Goal: Task Accomplishment & Management: Use online tool/utility

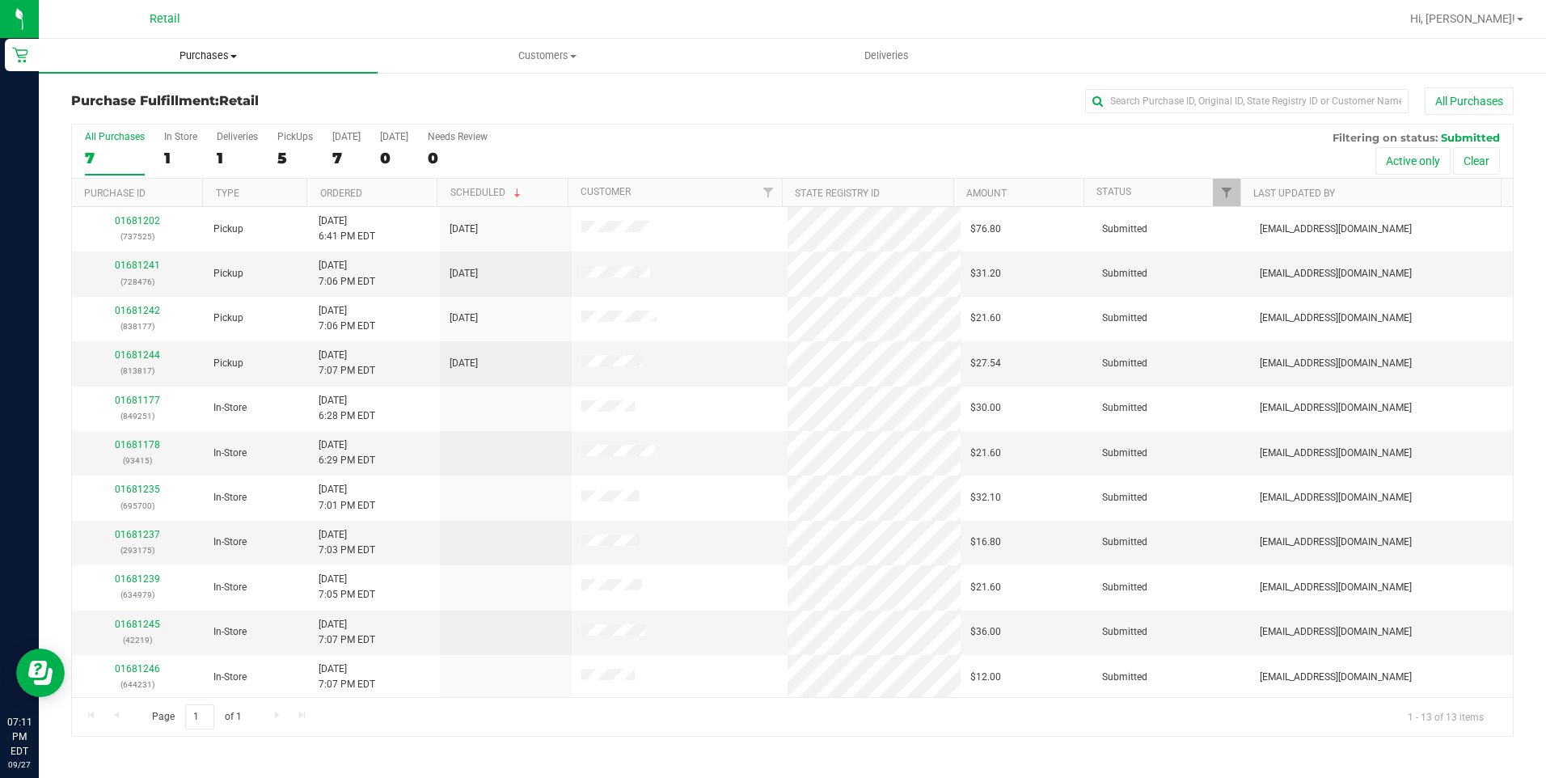
click at [222, 60] on span "Purchases" at bounding box center [208, 56] width 339 height 15
click at [132, 95] on span "Summary of purchases" at bounding box center [122, 98] width 166 height 14
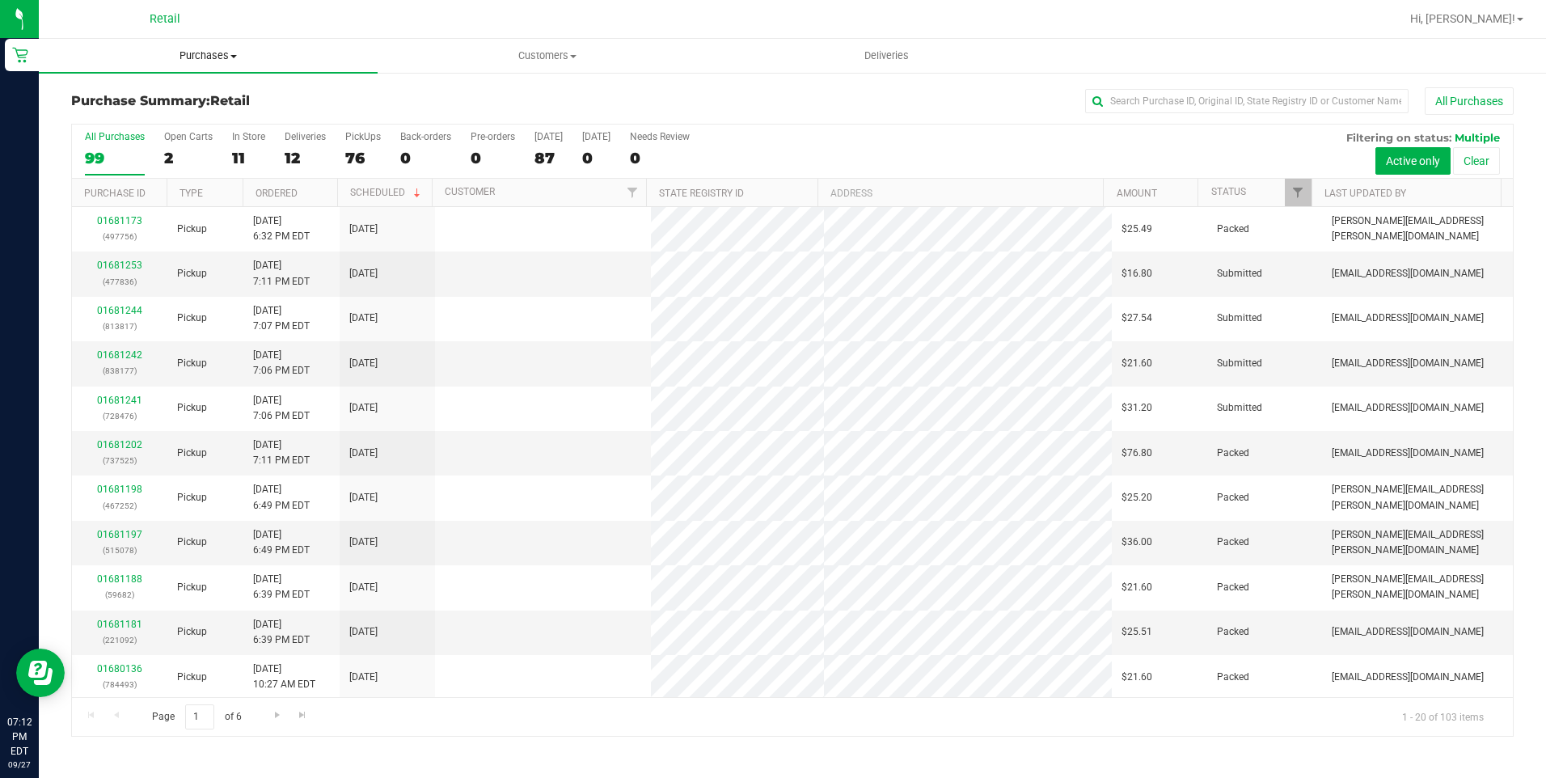
click at [192, 64] on uib-tab-heading "Purchases Summary of purchases Fulfillment All purchases" at bounding box center [208, 56] width 339 height 34
click at [173, 94] on span "Summary of purchases" at bounding box center [122, 98] width 166 height 14
click at [222, 56] on span "Purchases" at bounding box center [208, 56] width 339 height 15
click at [1349, 107] on input "text" at bounding box center [1247, 101] width 324 height 24
click at [1236, 99] on input "text" at bounding box center [1247, 101] width 324 height 24
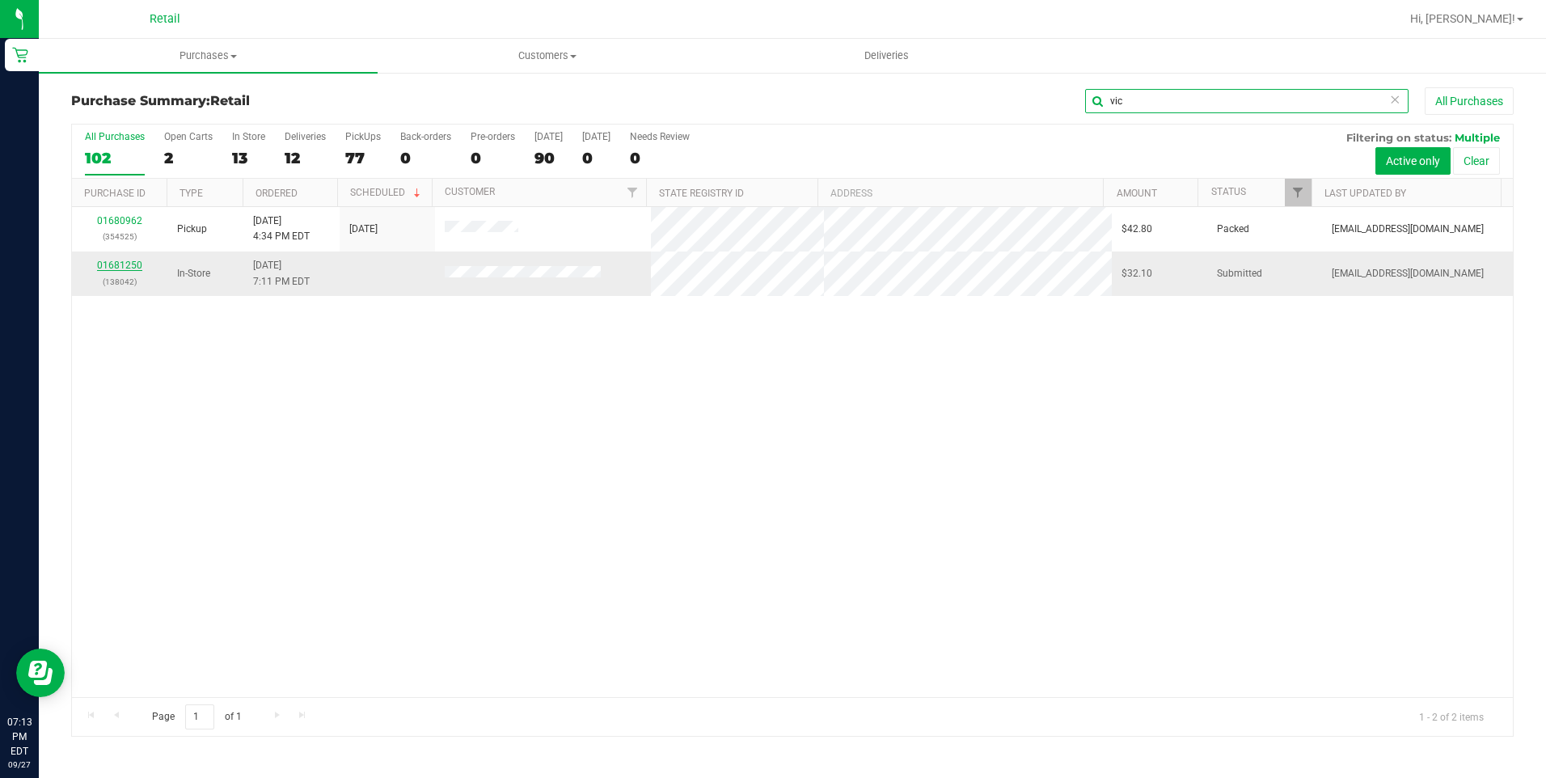
type input "vic"
click at [114, 263] on link "01681250" at bounding box center [119, 265] width 45 height 11
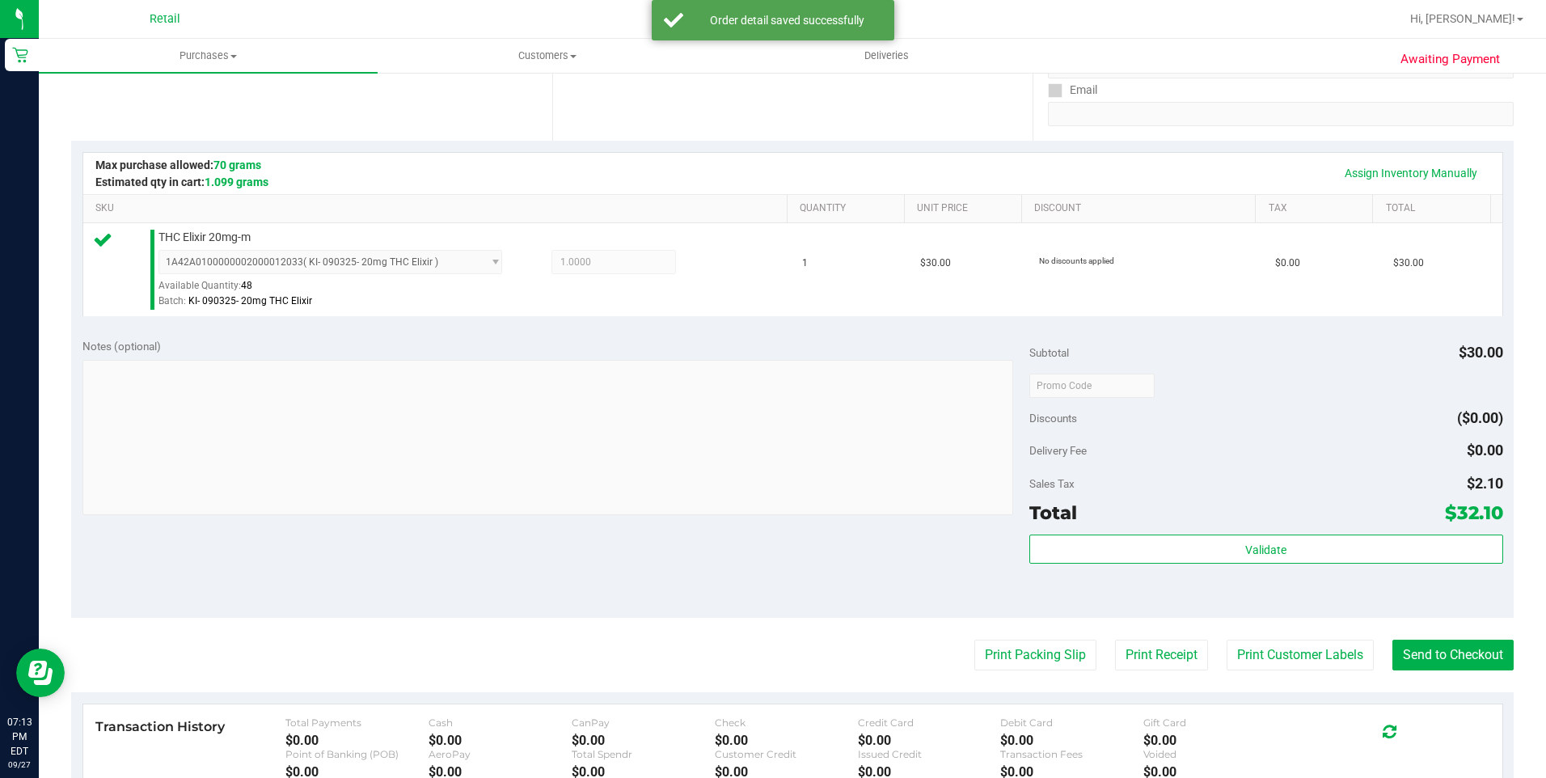
scroll to position [324, 0]
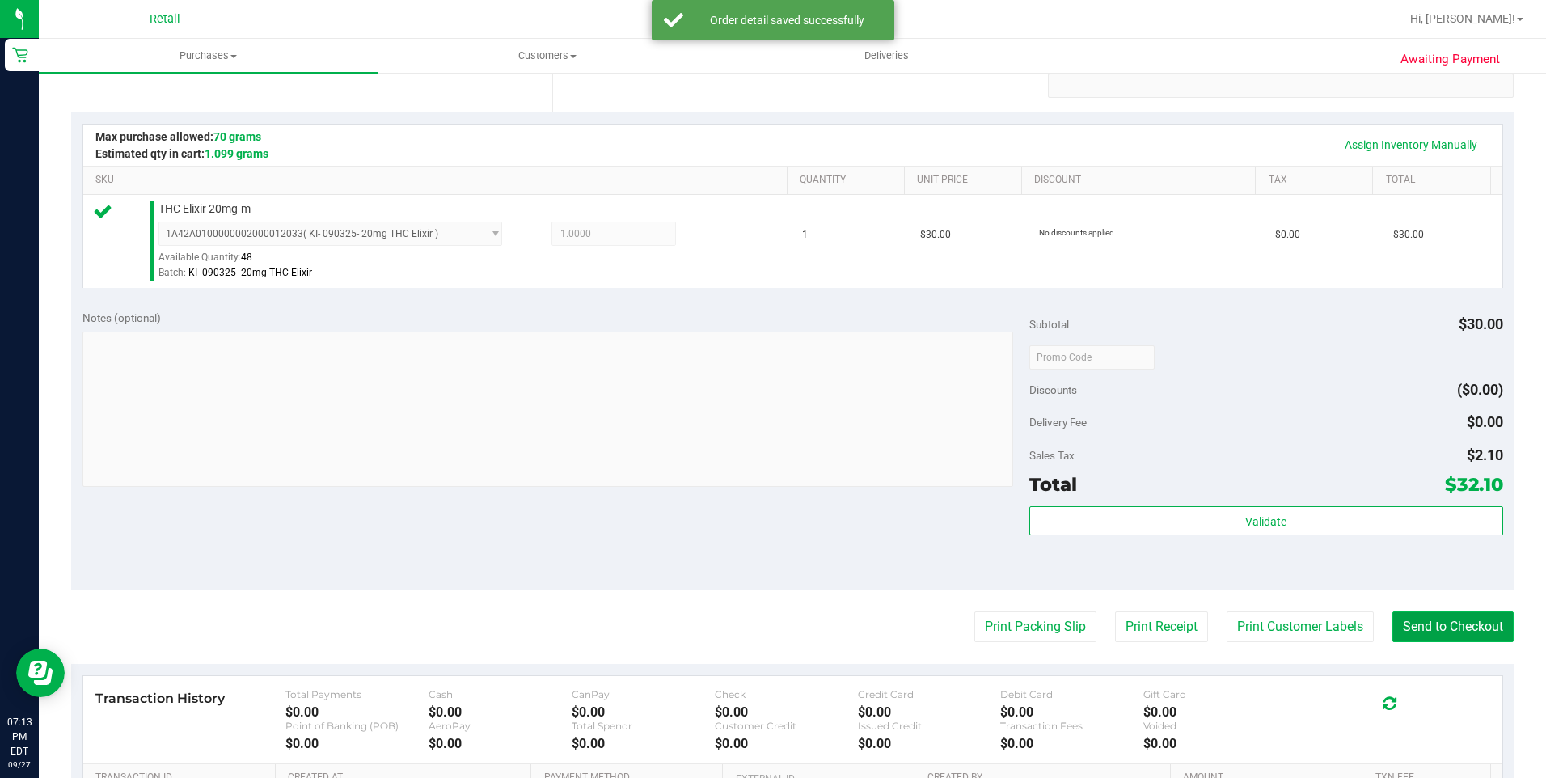
click at [1425, 620] on button "Send to Checkout" at bounding box center [1453, 626] width 121 height 31
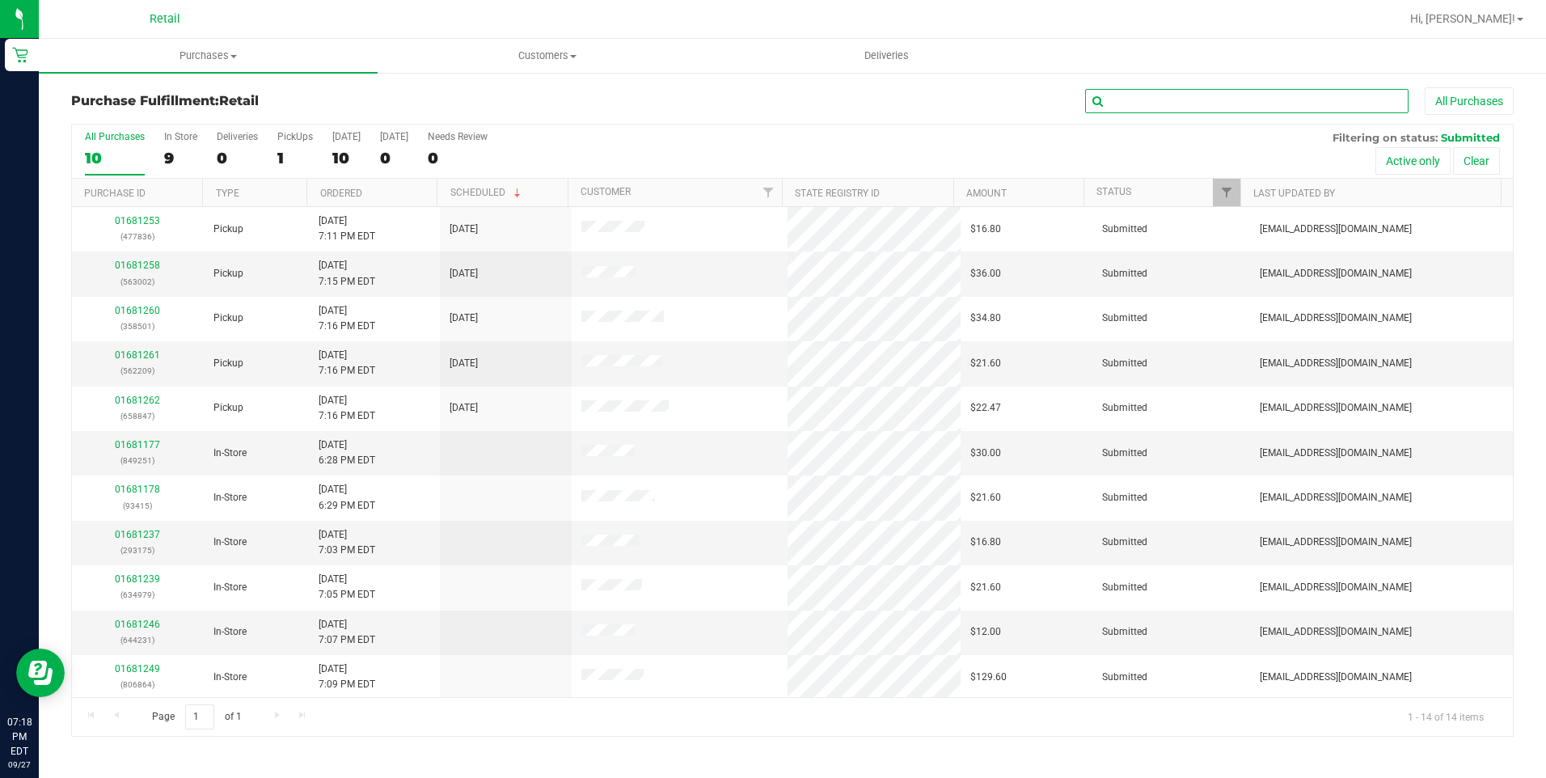
click at [1131, 108] on input "text" at bounding box center [1247, 101] width 324 height 24
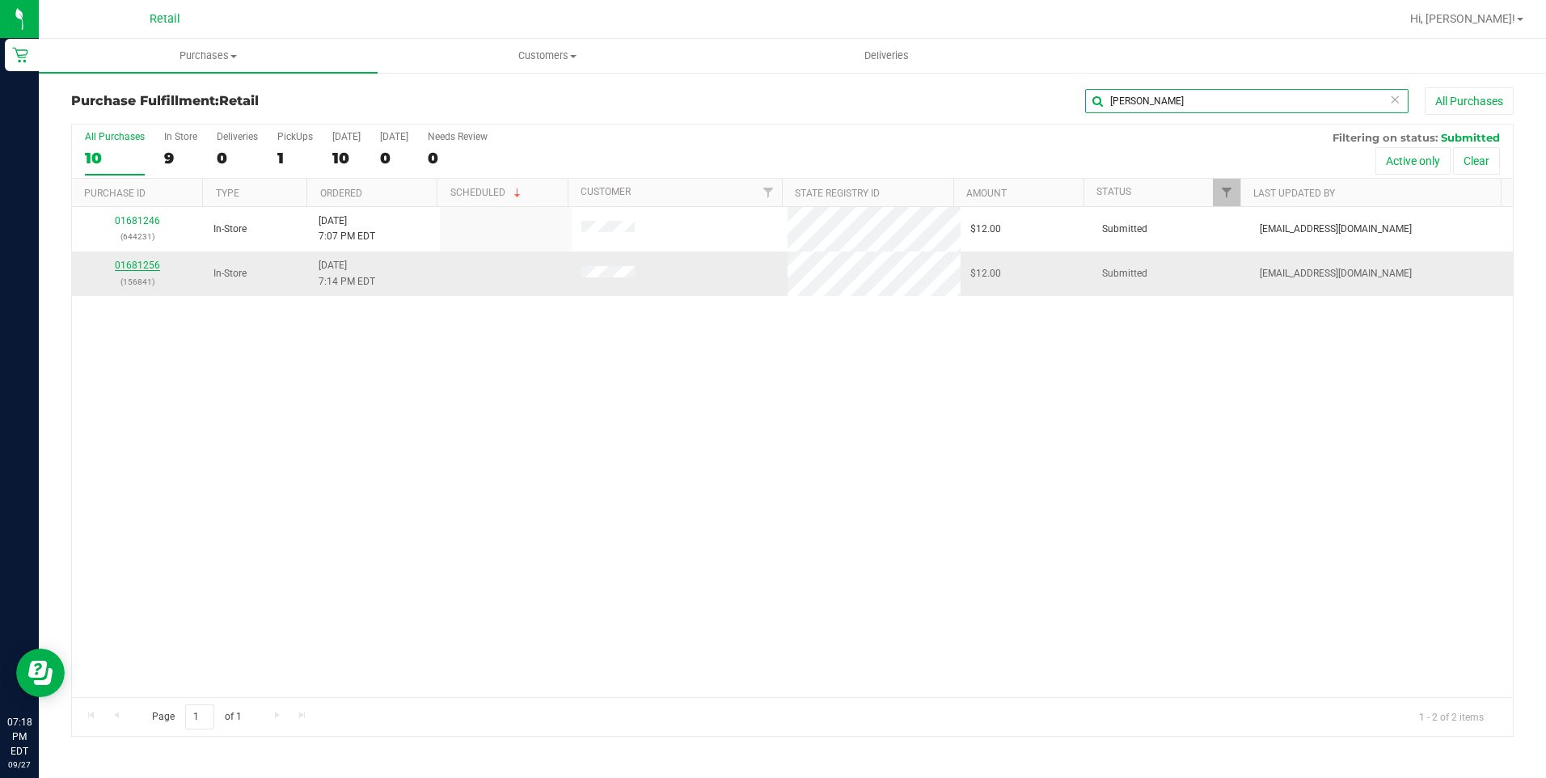
type input "[PERSON_NAME]"
click at [149, 264] on link "01681256" at bounding box center [137, 265] width 45 height 11
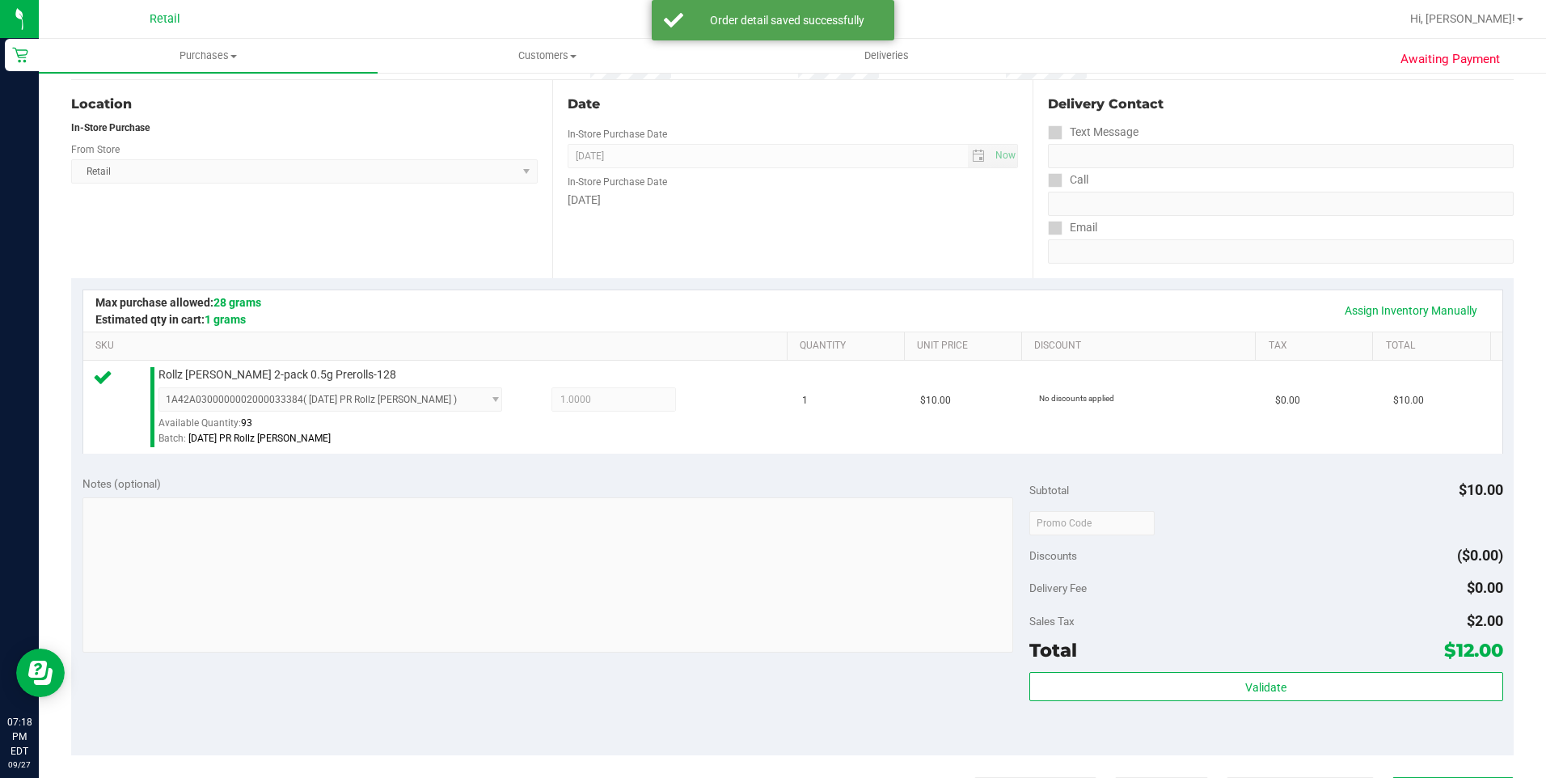
scroll to position [243, 0]
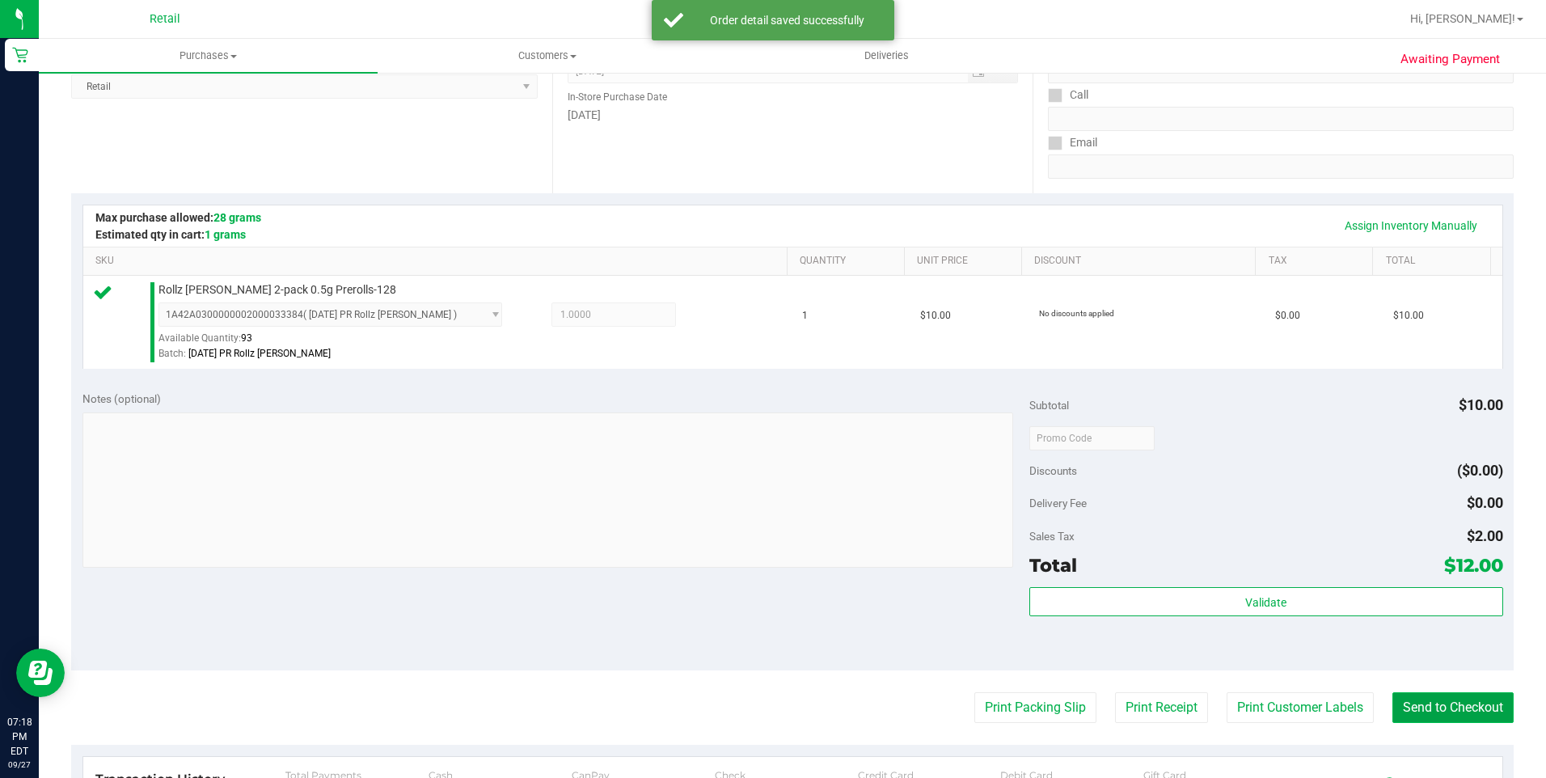
click at [1466, 715] on button "Send to Checkout" at bounding box center [1453, 707] width 121 height 31
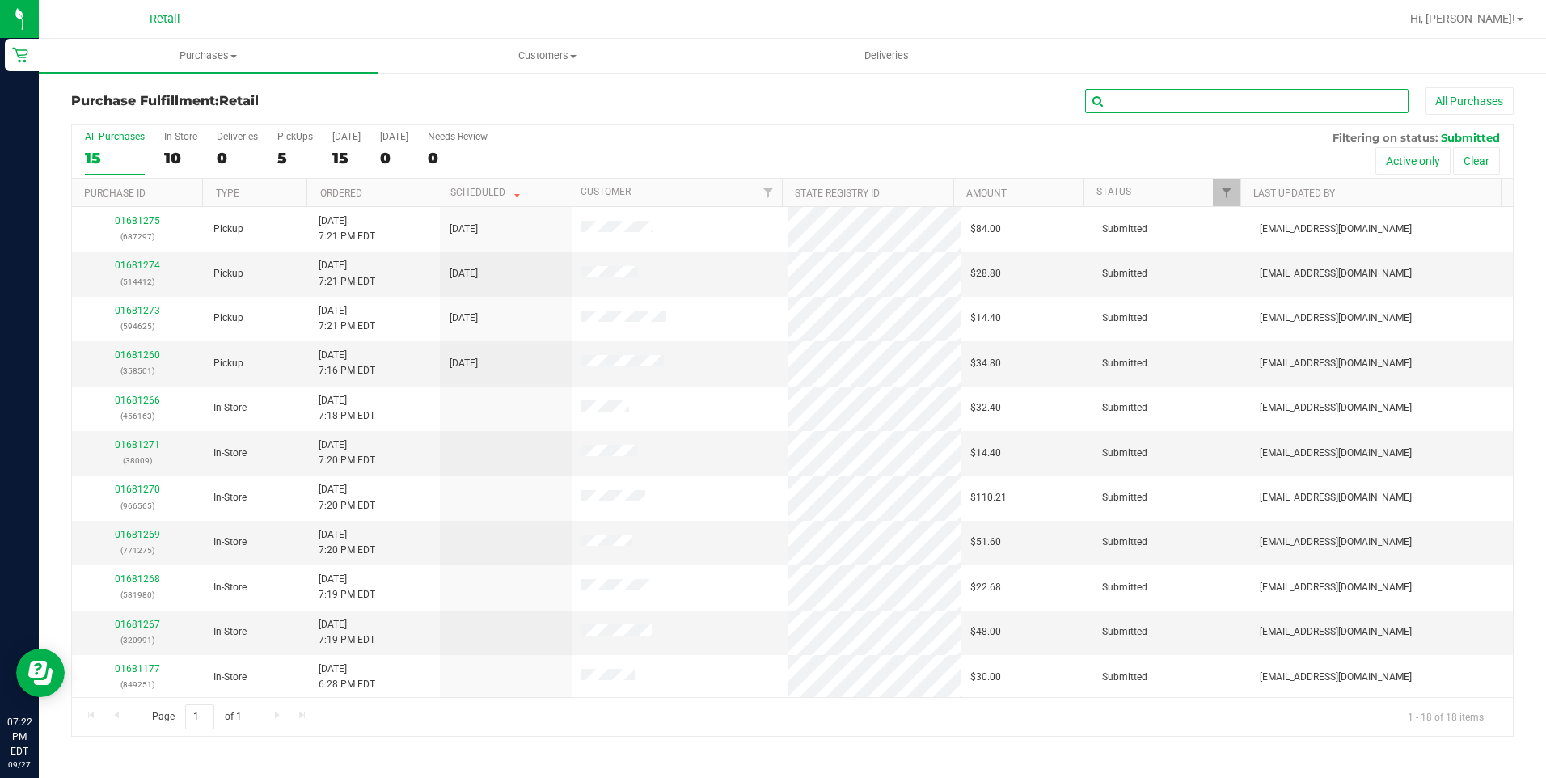
click at [1230, 110] on input "text" at bounding box center [1247, 101] width 324 height 24
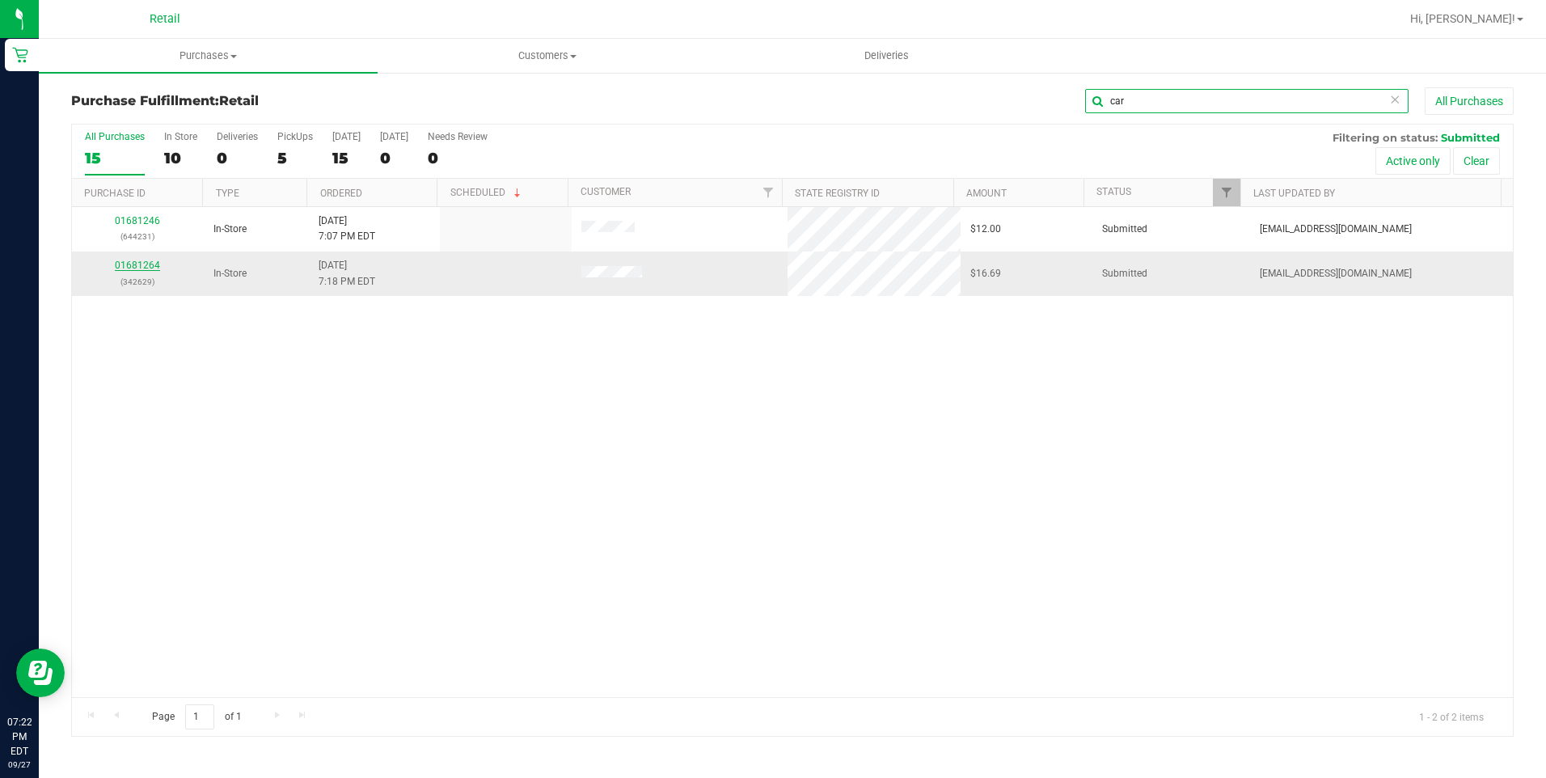
type input "car"
click at [151, 269] on link "01681264" at bounding box center [137, 265] width 45 height 11
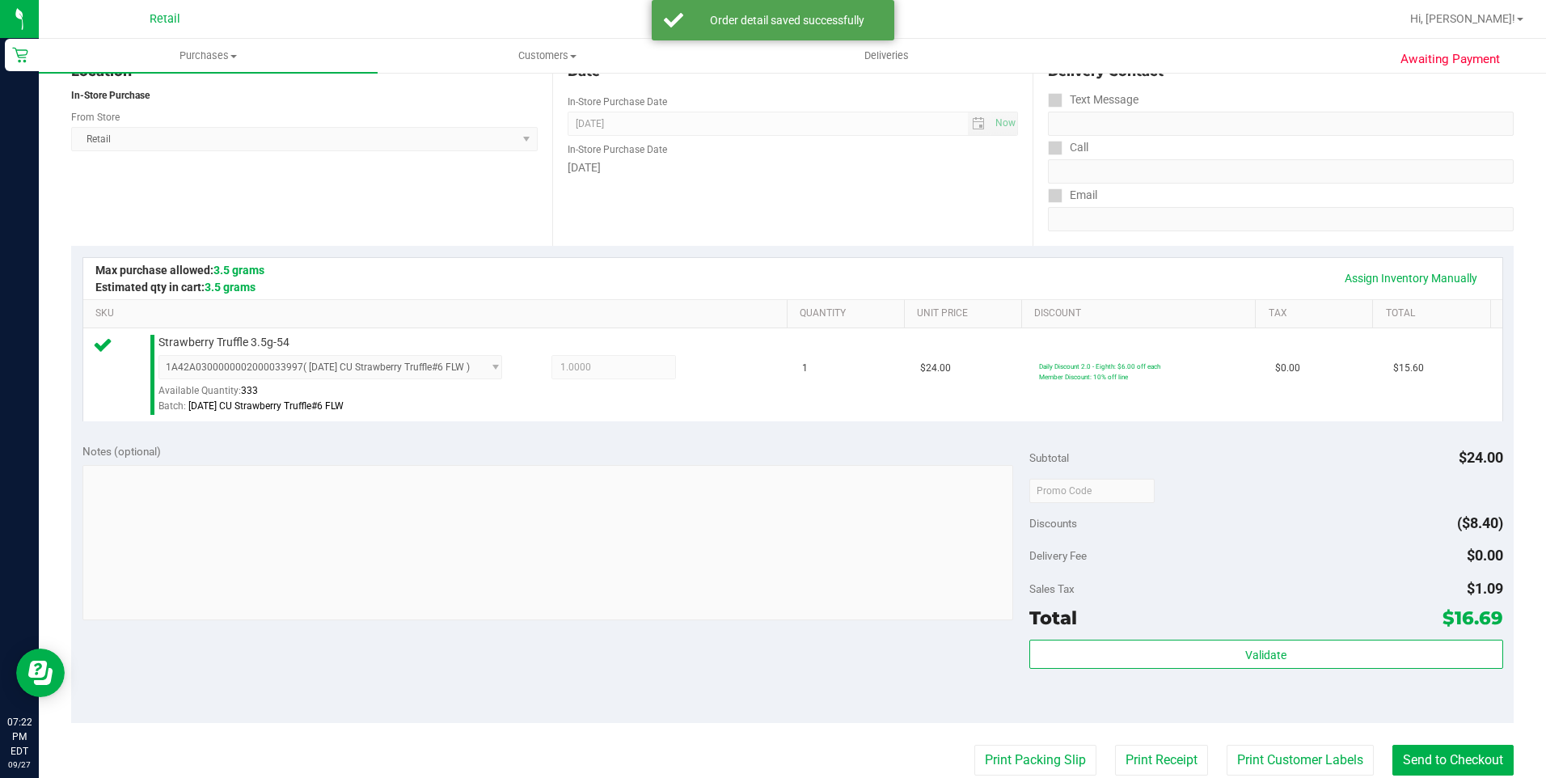
scroll to position [324, 0]
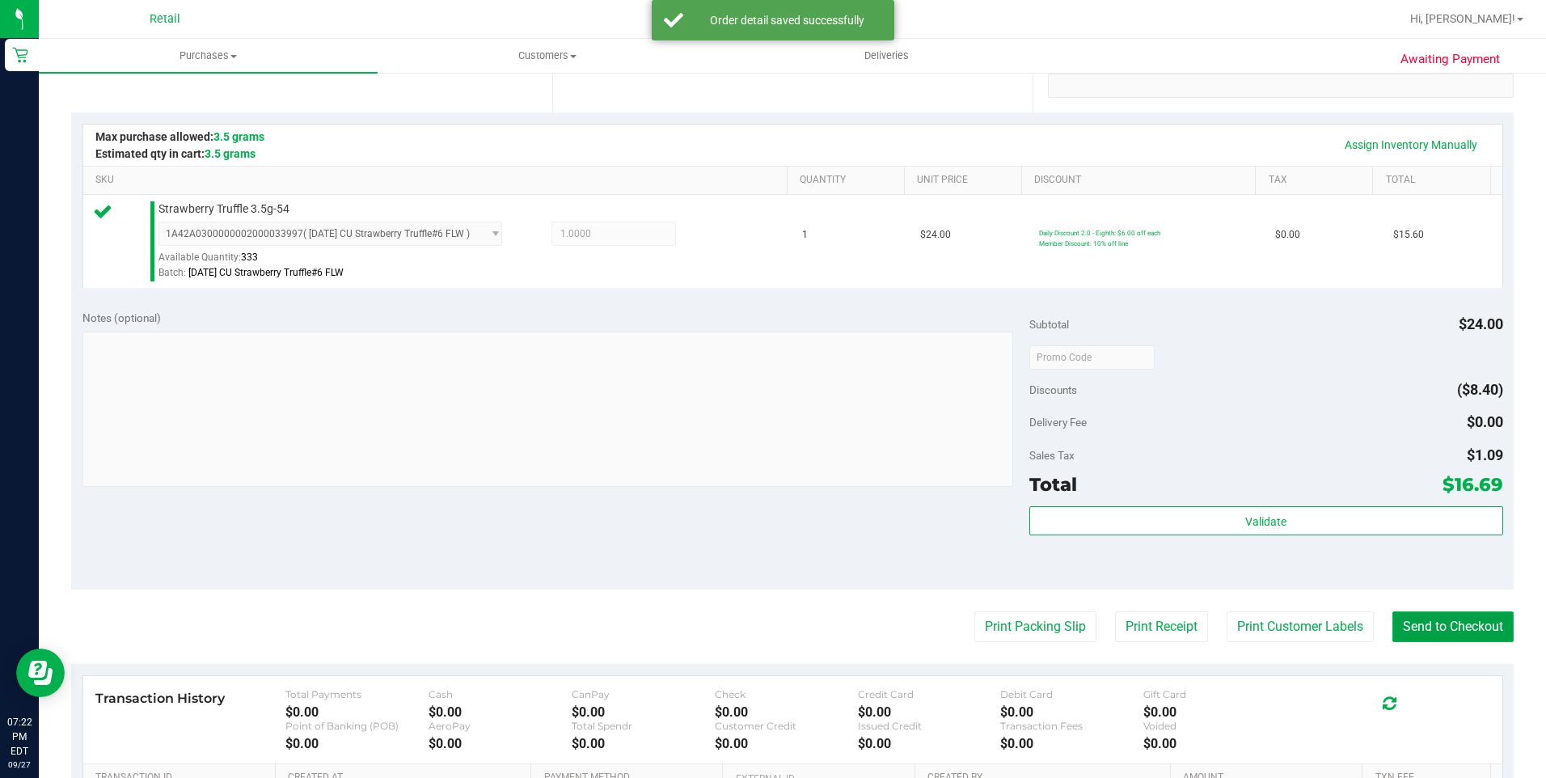
click at [1457, 635] on button "Send to Checkout" at bounding box center [1453, 626] width 121 height 31
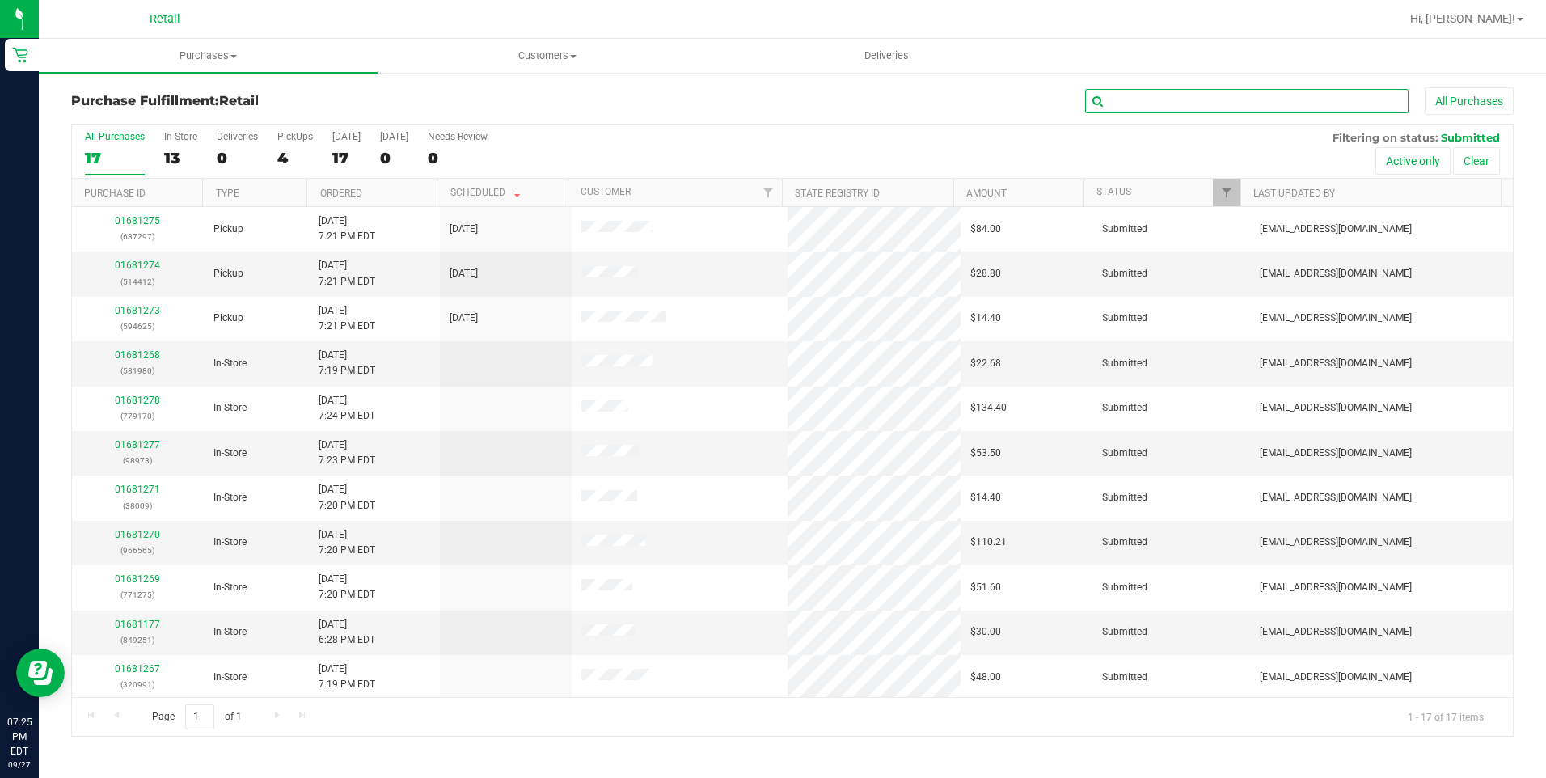
click at [1152, 92] on input "text" at bounding box center [1247, 101] width 324 height 24
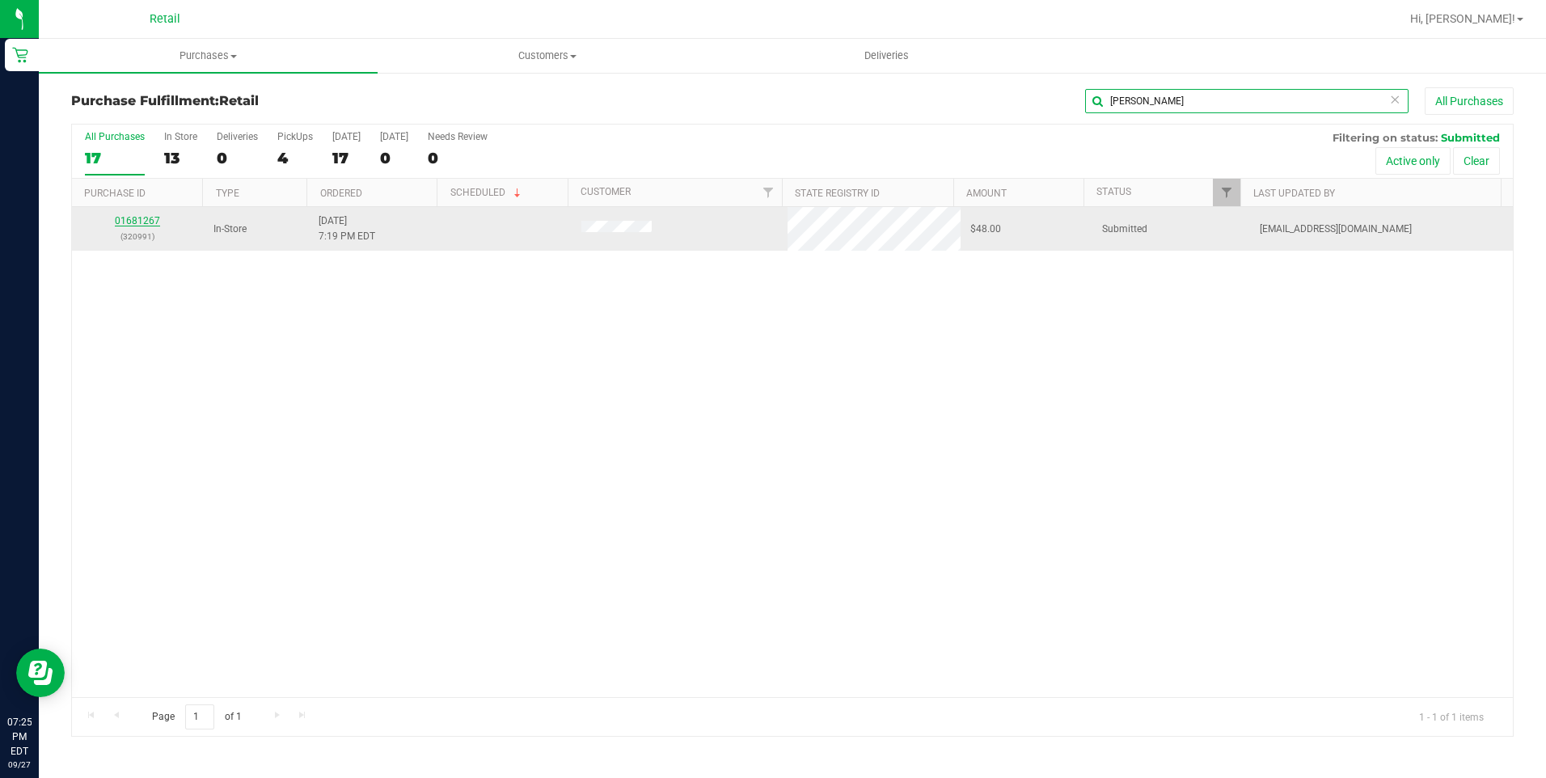
type input "[PERSON_NAME]"
click at [144, 216] on link "01681267" at bounding box center [137, 220] width 45 height 11
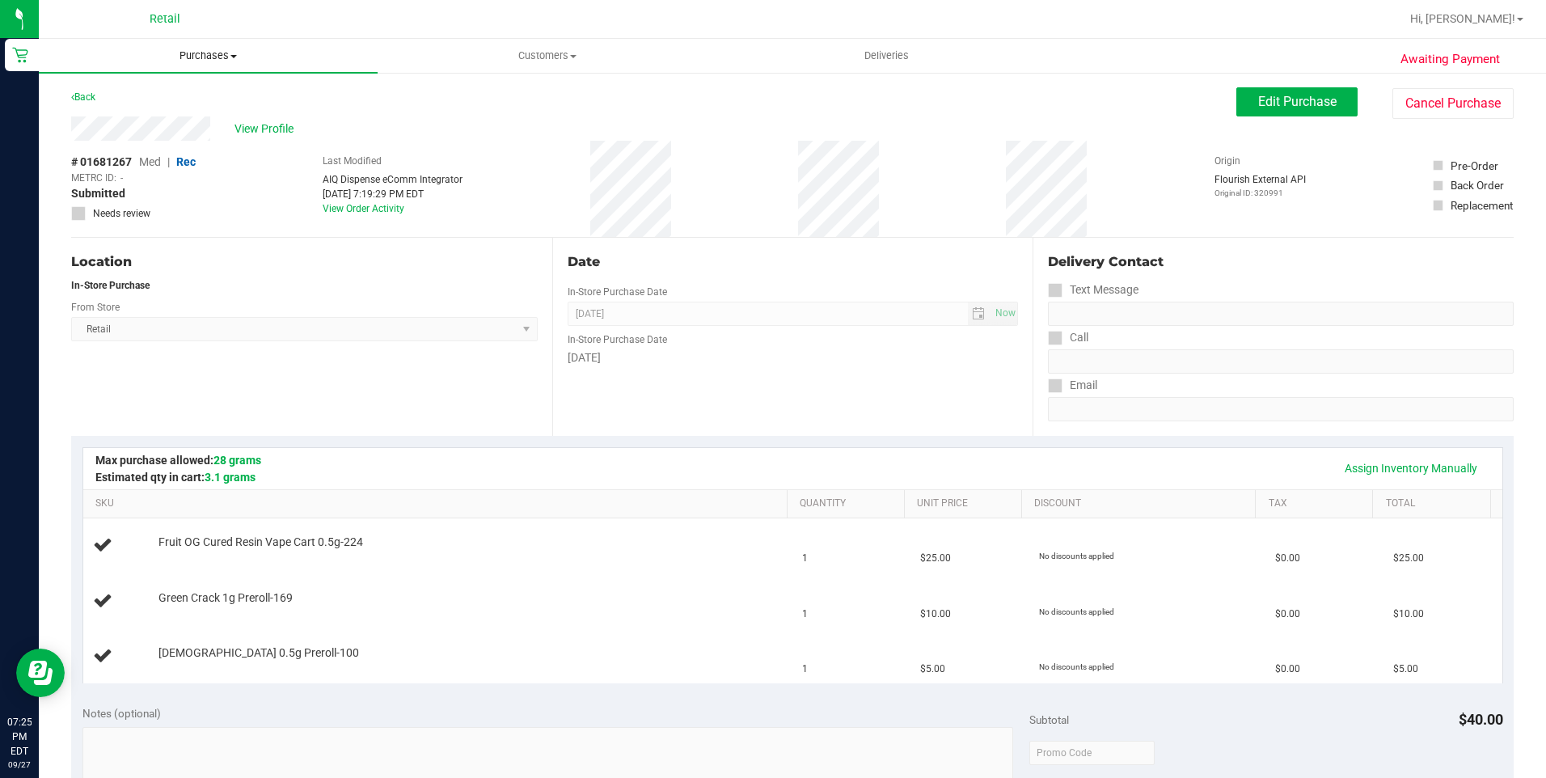
click at [229, 44] on uib-tab-heading "Purchases Summary of purchases Fulfillment All purchases" at bounding box center [208, 56] width 339 height 34
click at [237, 59] on span "Purchases" at bounding box center [208, 56] width 339 height 15
click at [194, 96] on span "Summary of purchases" at bounding box center [122, 98] width 166 height 14
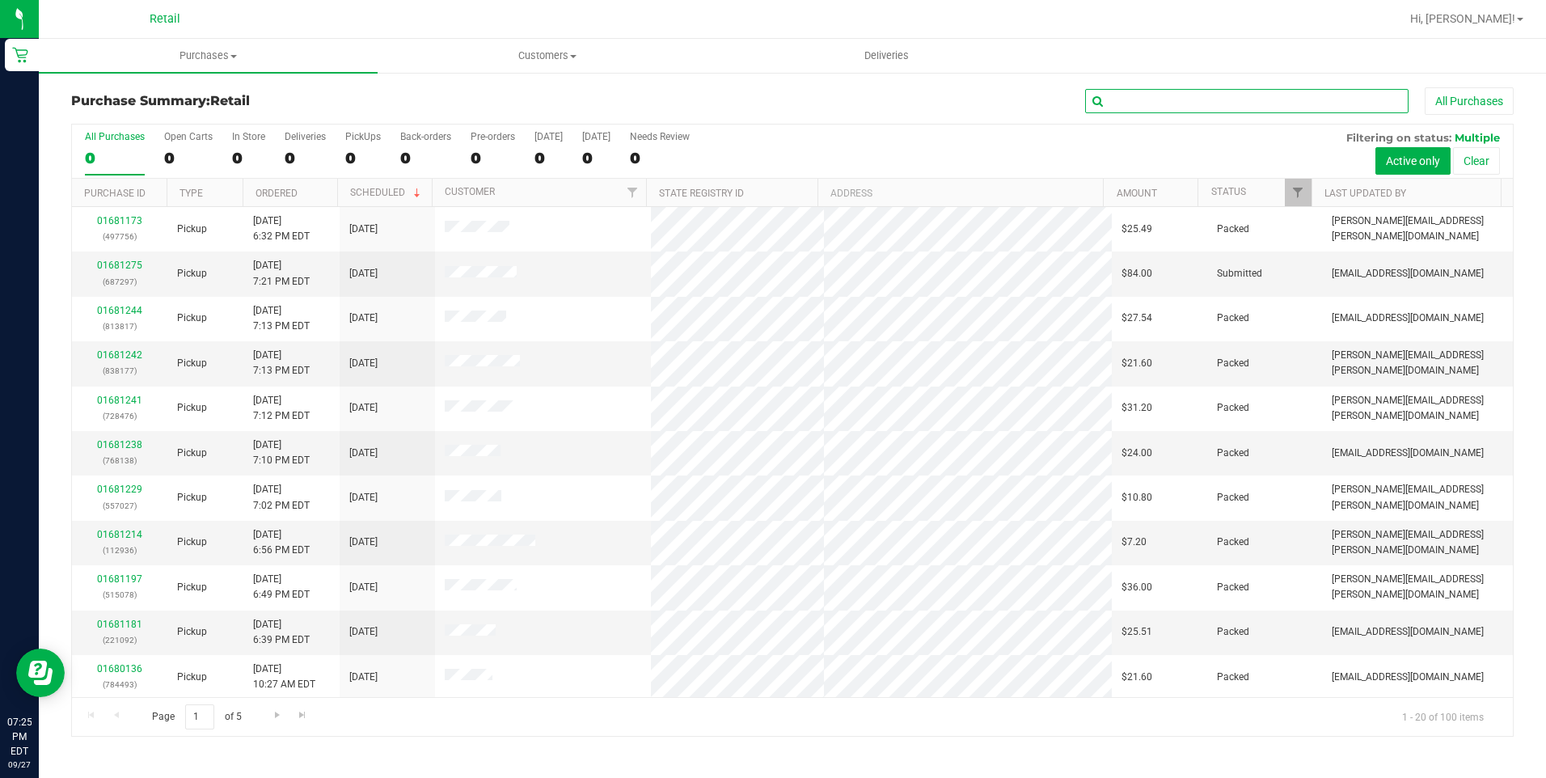
click at [1347, 102] on input "text" at bounding box center [1247, 101] width 324 height 24
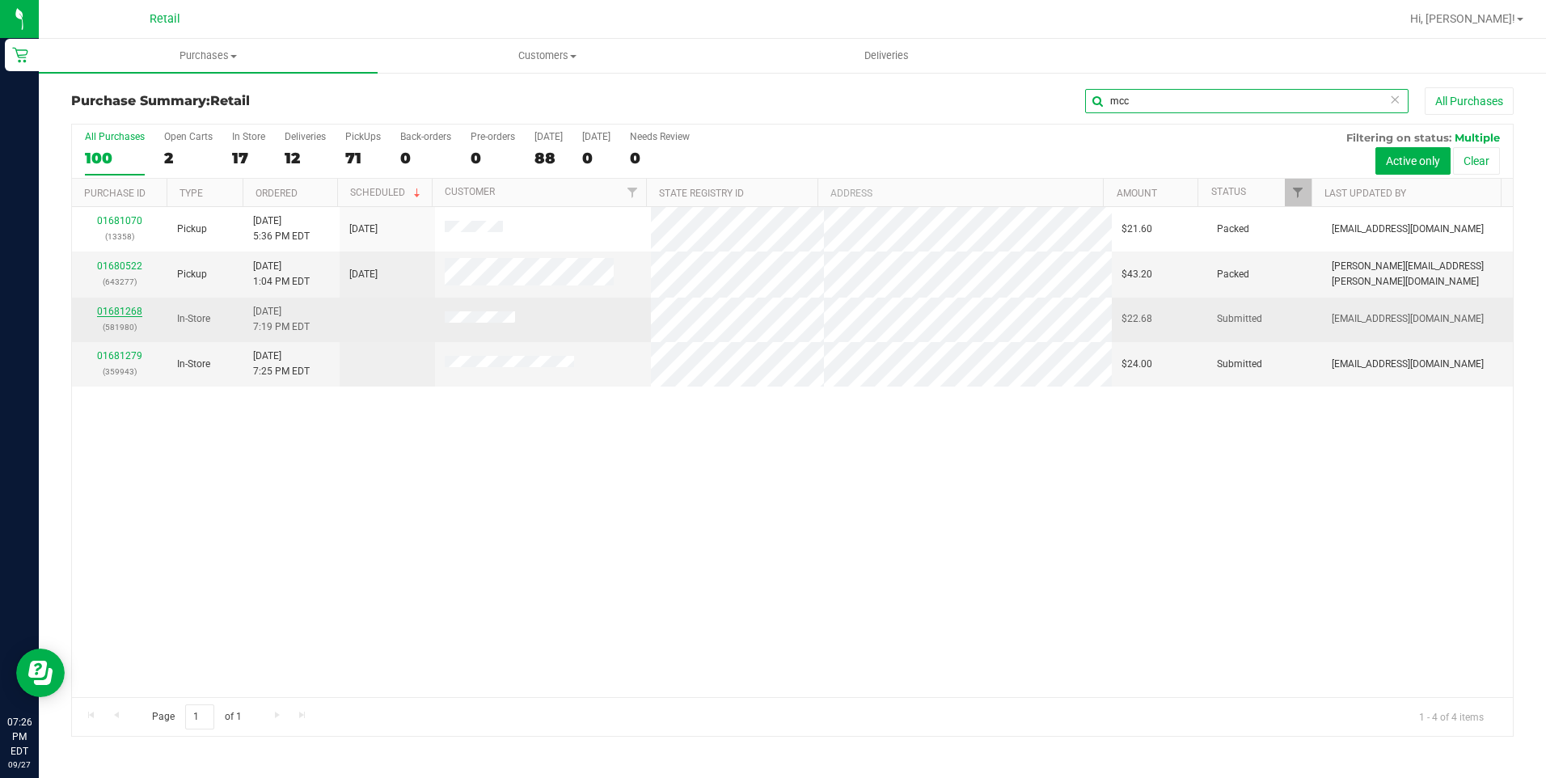
type input "mcc"
click at [127, 310] on link "01681268" at bounding box center [119, 311] width 45 height 11
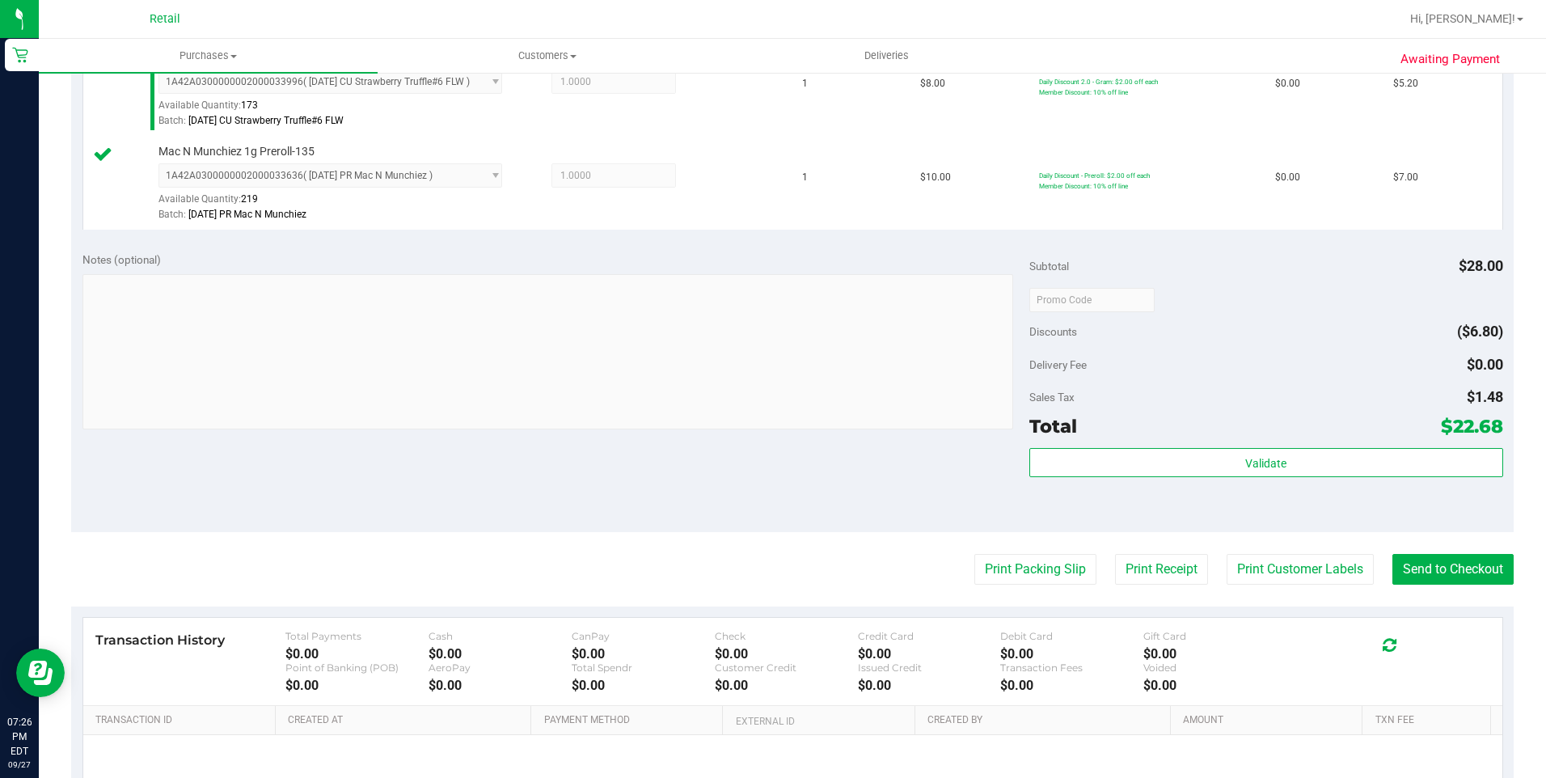
scroll to position [647, 0]
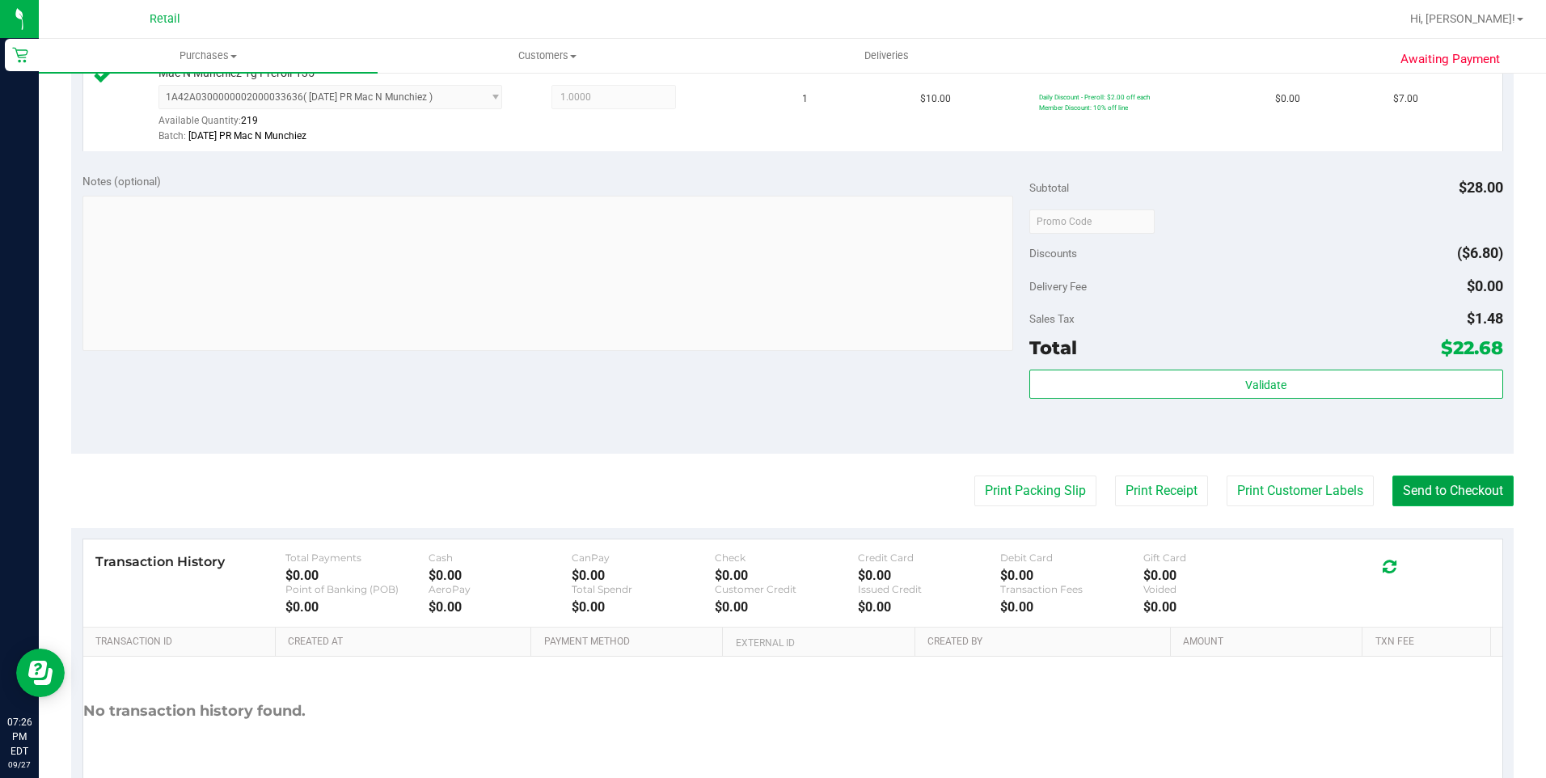
click at [1428, 485] on button "Send to Checkout" at bounding box center [1453, 491] width 121 height 31
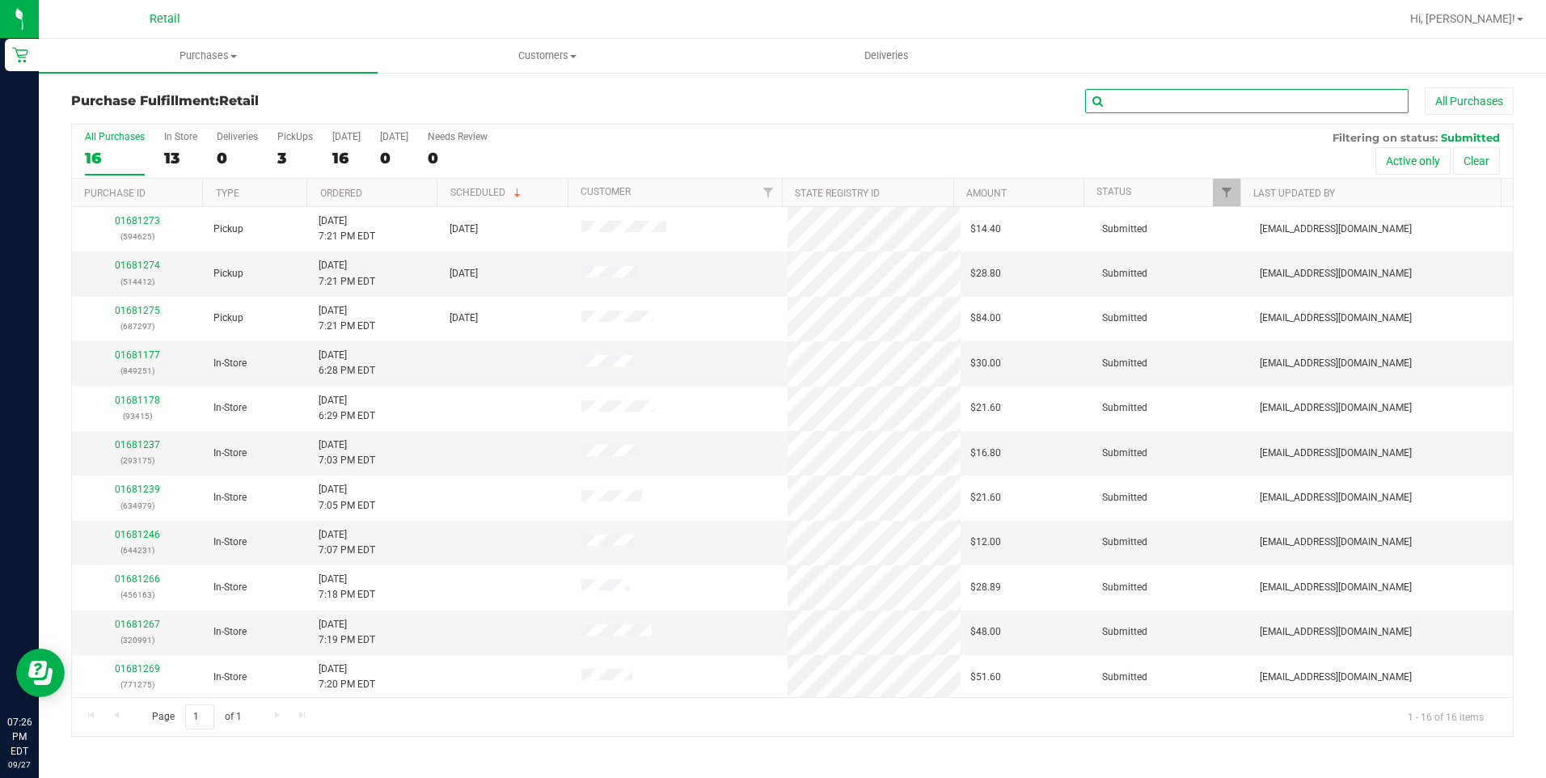
click at [1146, 109] on input "text" at bounding box center [1247, 101] width 324 height 24
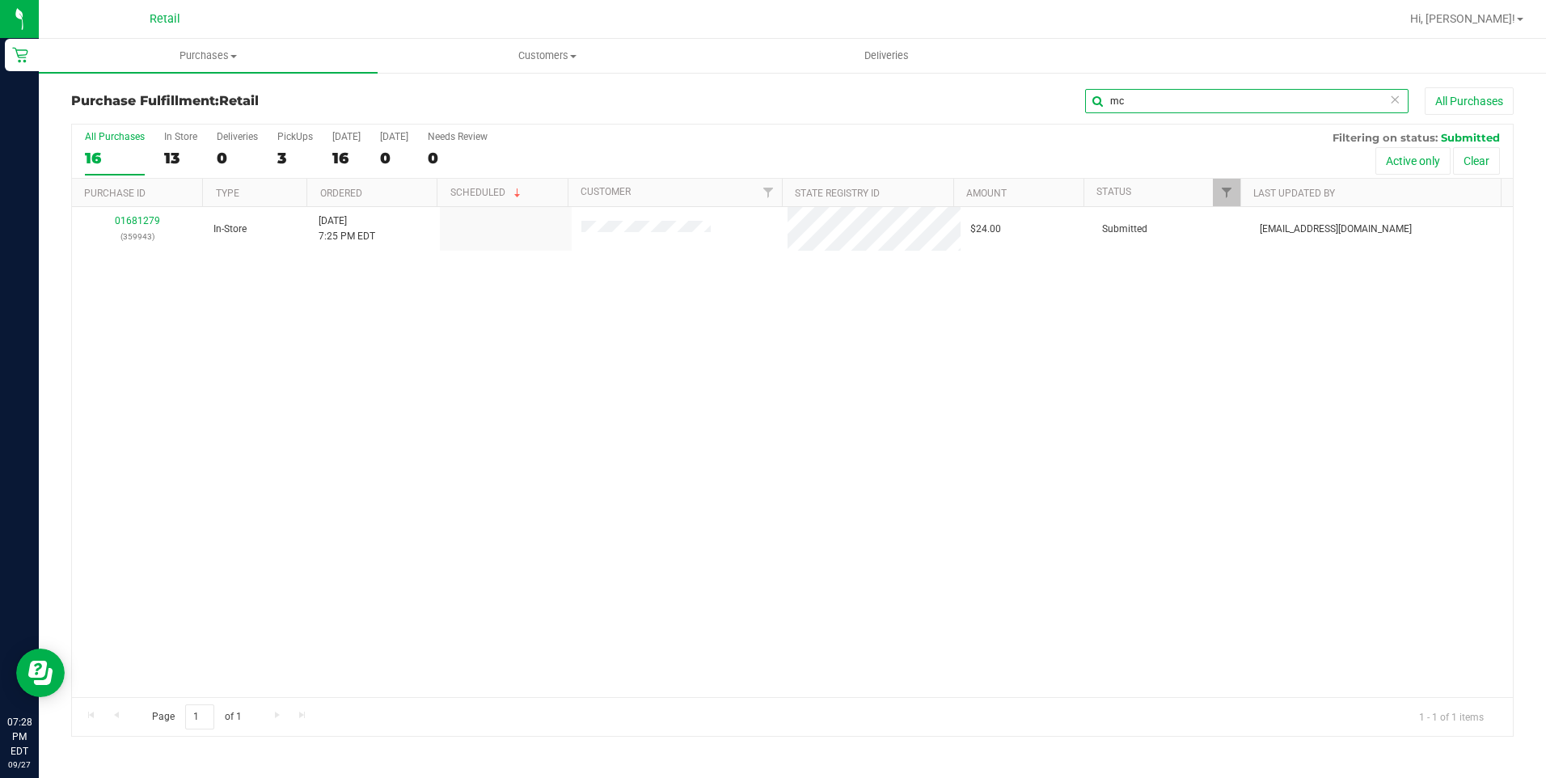
type input "m"
click at [1135, 102] on input "text" at bounding box center [1247, 101] width 324 height 24
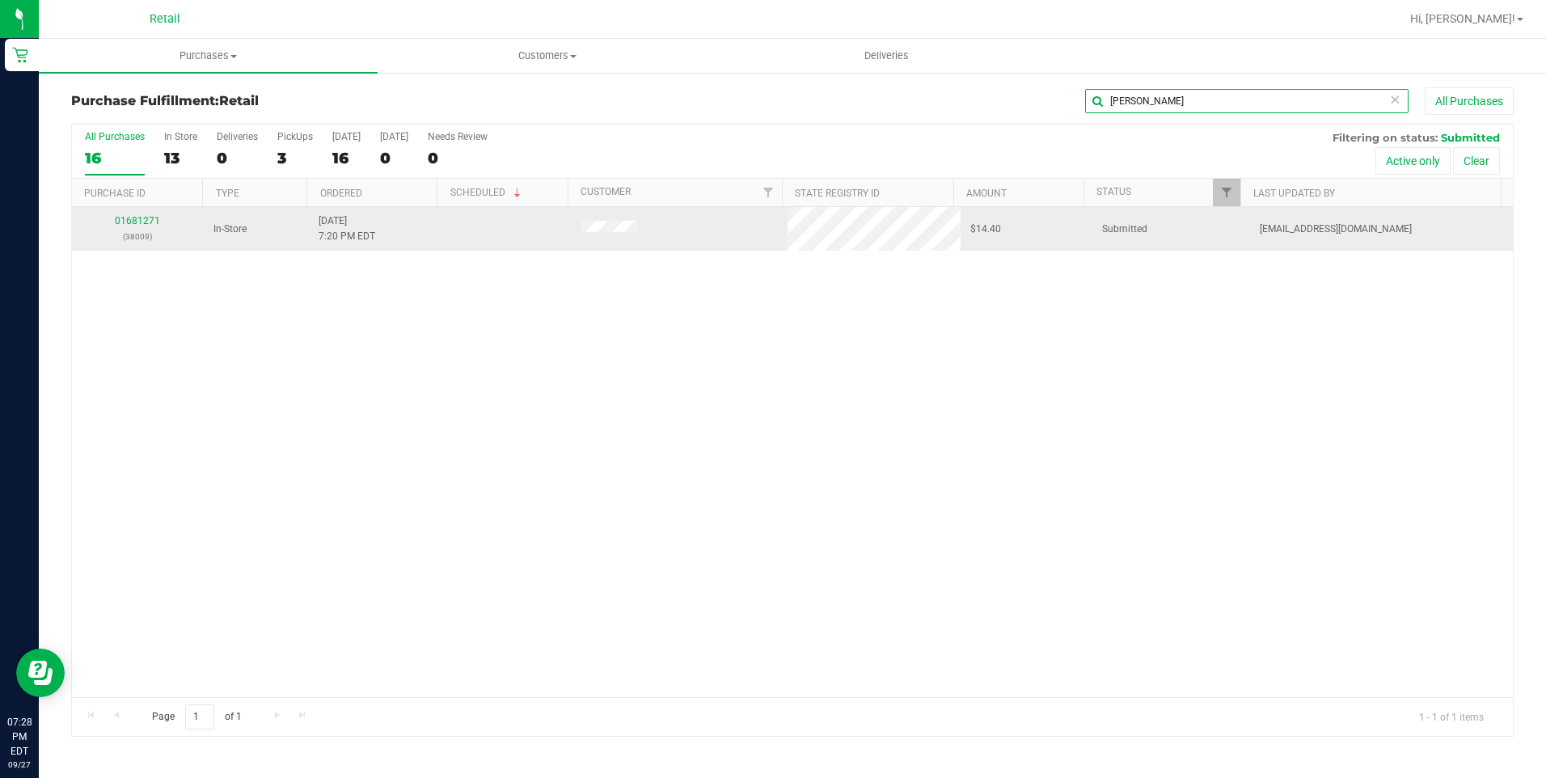
type input "[PERSON_NAME]"
click at [145, 227] on div "01681271 (38009)" at bounding box center [138, 229] width 112 height 31
click at [139, 215] on div "01681271 (38009)" at bounding box center [138, 229] width 112 height 31
click at [140, 220] on link "01681271" at bounding box center [137, 220] width 45 height 11
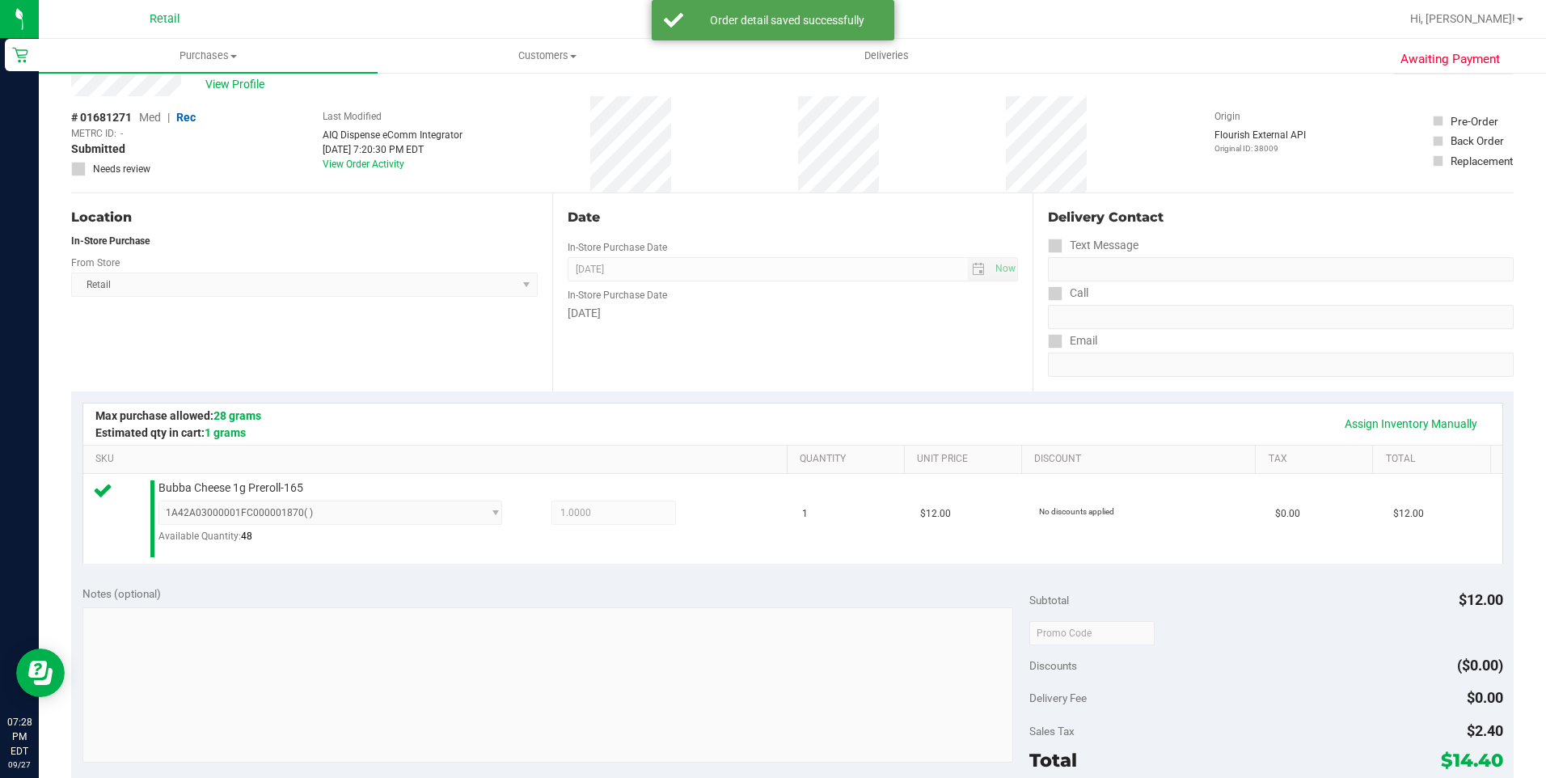
scroll to position [324, 0]
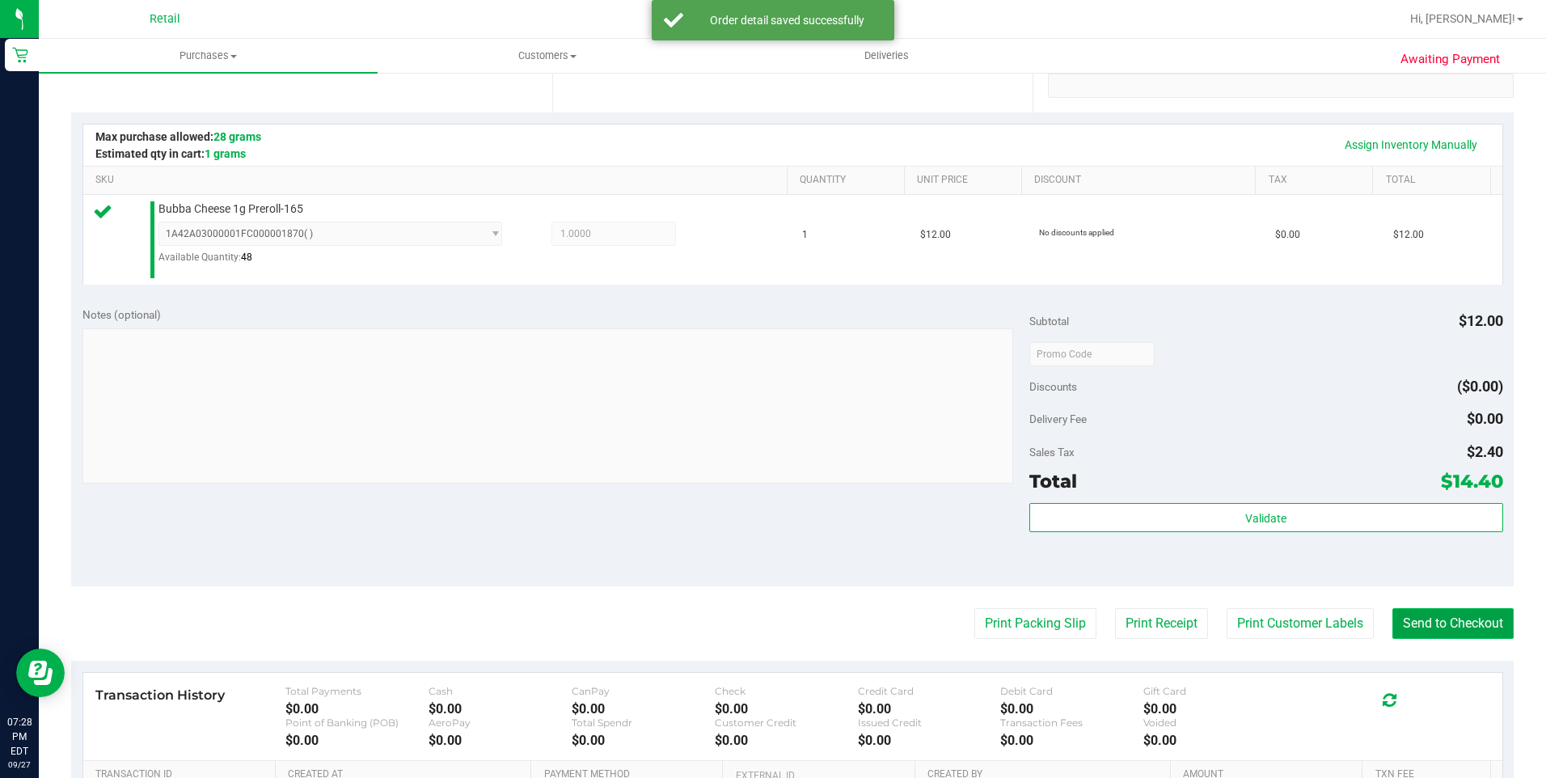
click at [1443, 636] on button "Send to Checkout" at bounding box center [1453, 623] width 121 height 31
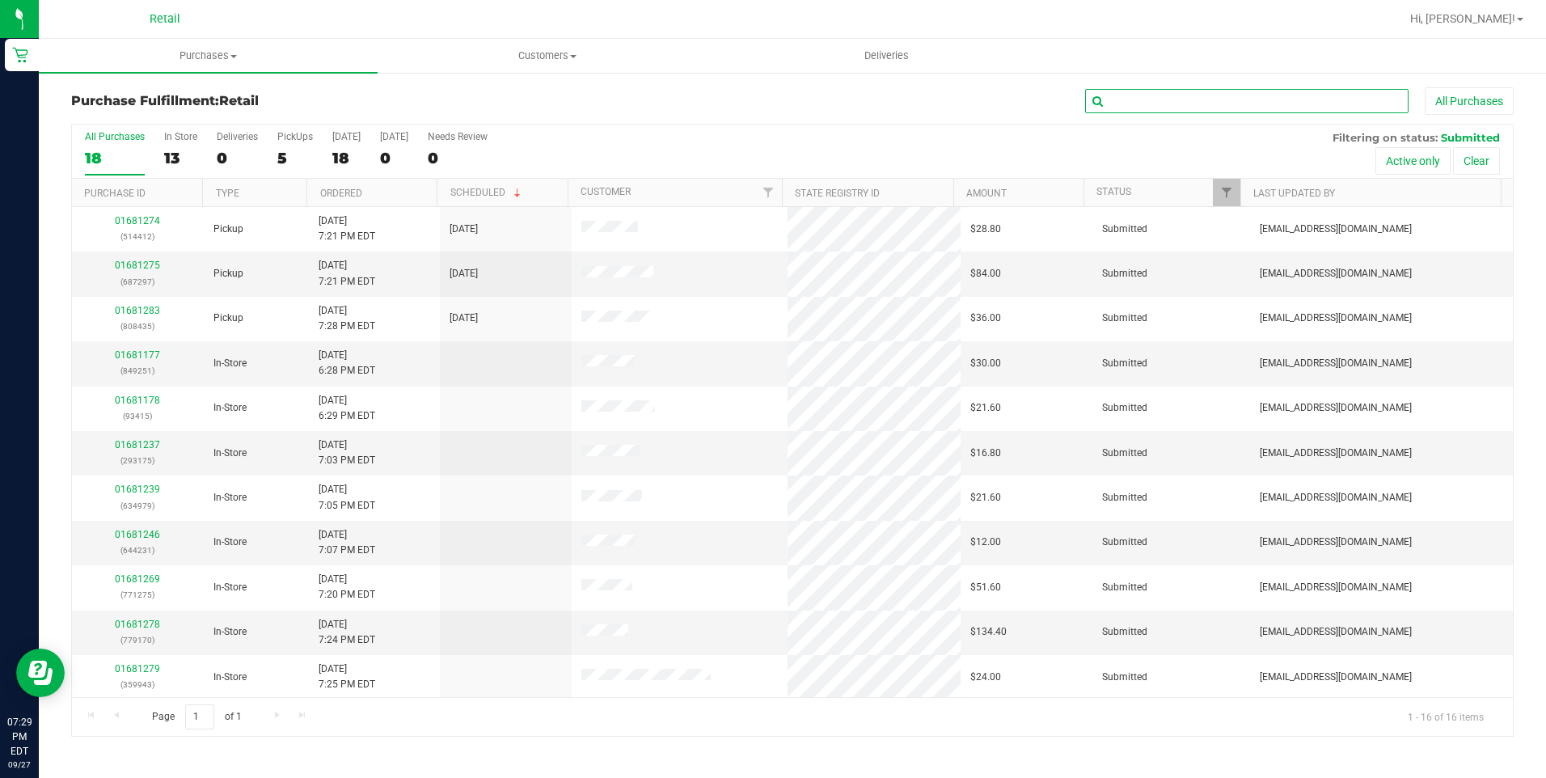
click at [1273, 102] on input "text" at bounding box center [1247, 101] width 324 height 24
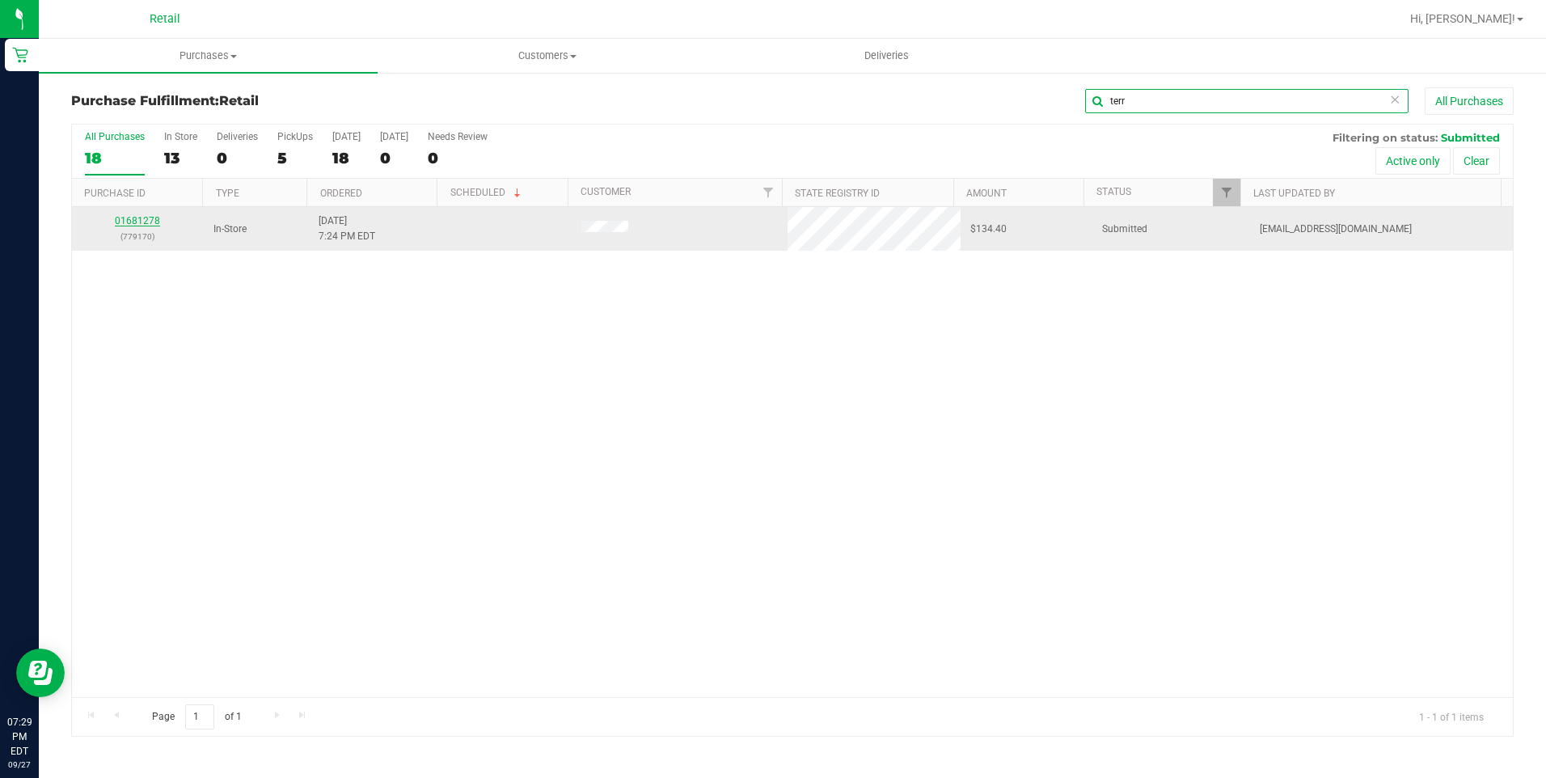
type input "terr"
click at [151, 218] on link "01681278" at bounding box center [137, 220] width 45 height 11
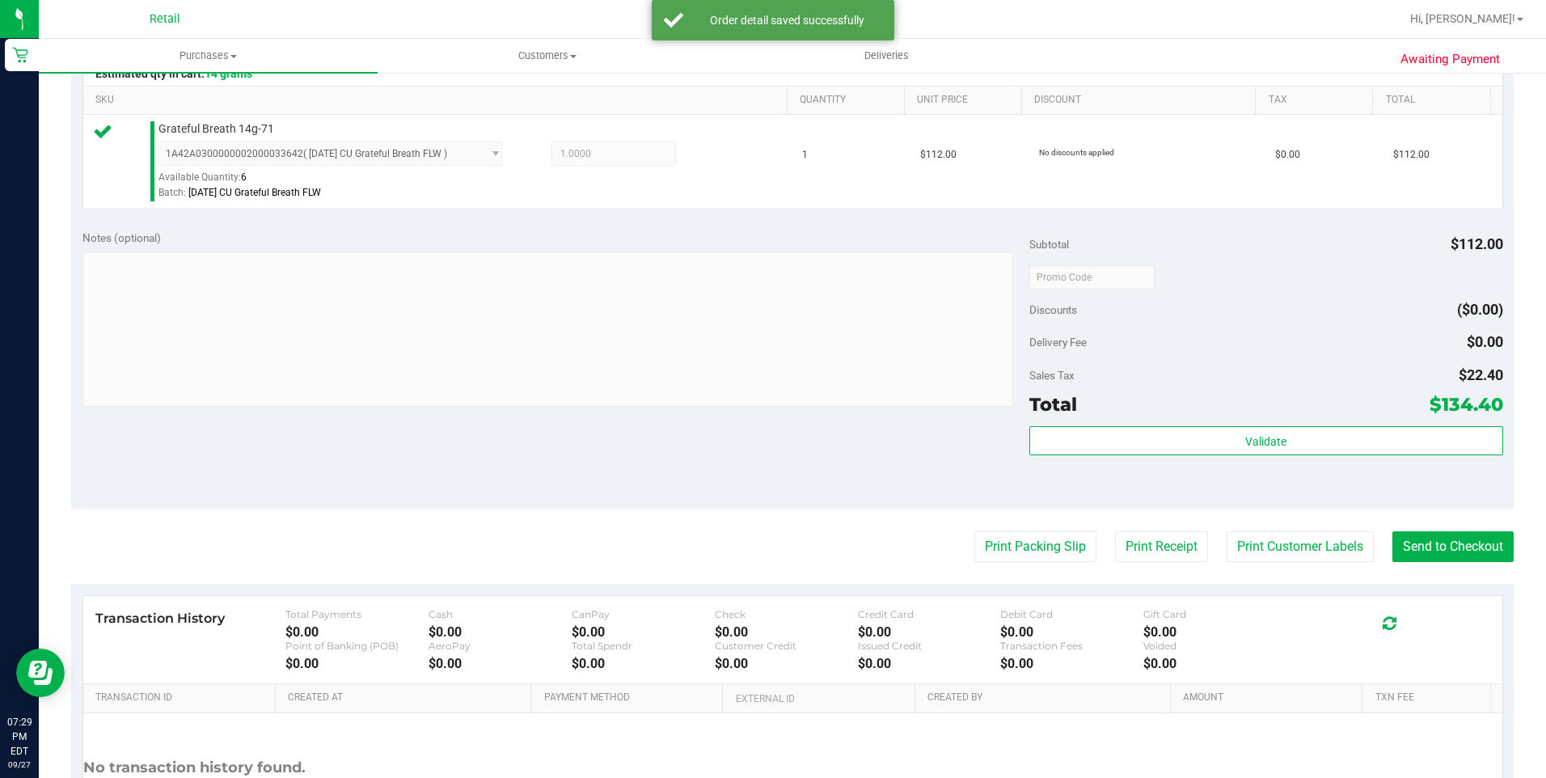
scroll to position [404, 0]
click at [1413, 552] on button "Send to Checkout" at bounding box center [1453, 546] width 121 height 31
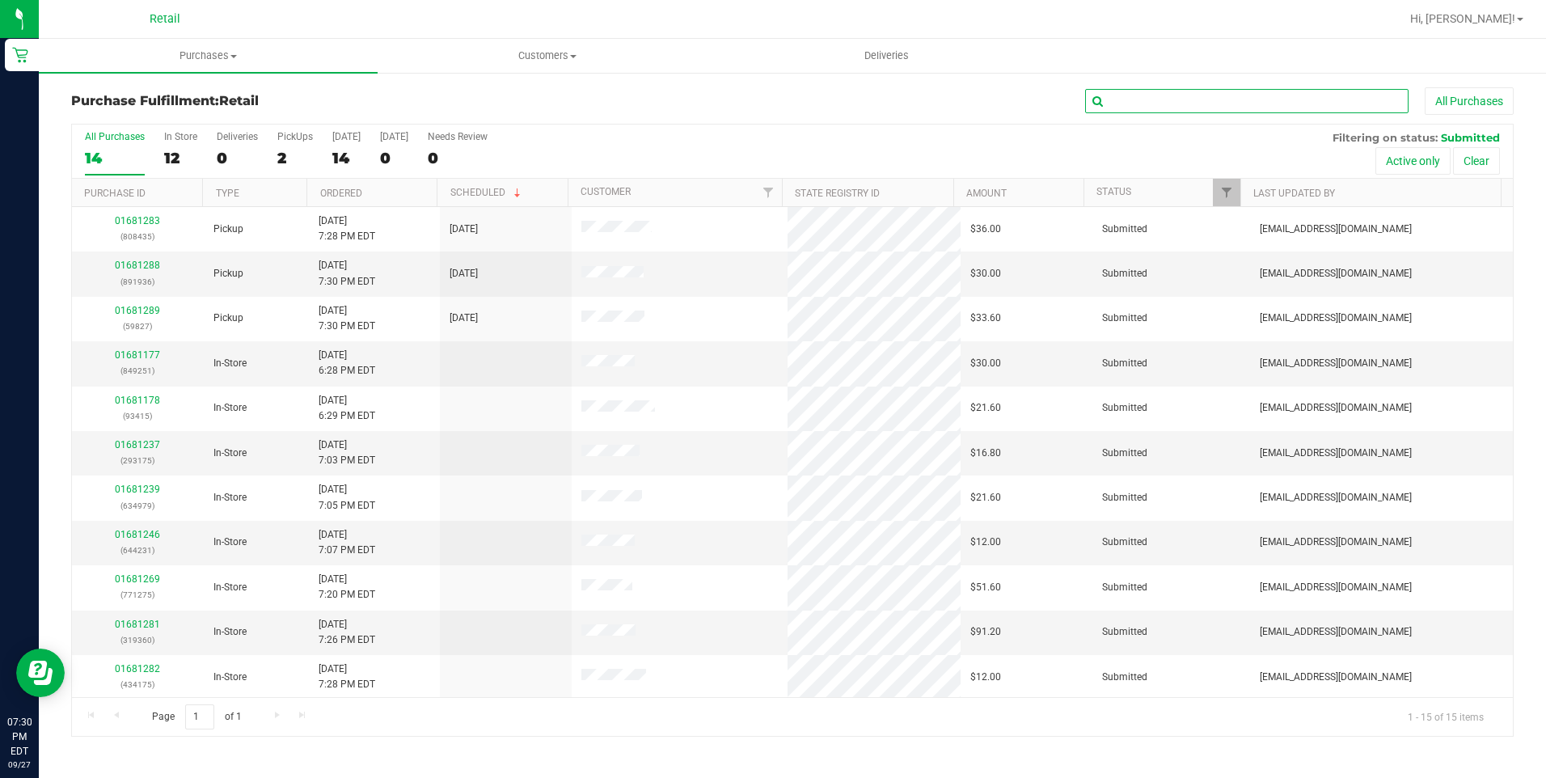
drag, startPoint x: 1181, startPoint y: 106, endPoint x: 1200, endPoint y: 74, distance: 37.7
click at [1181, 106] on input "text" at bounding box center [1247, 101] width 324 height 24
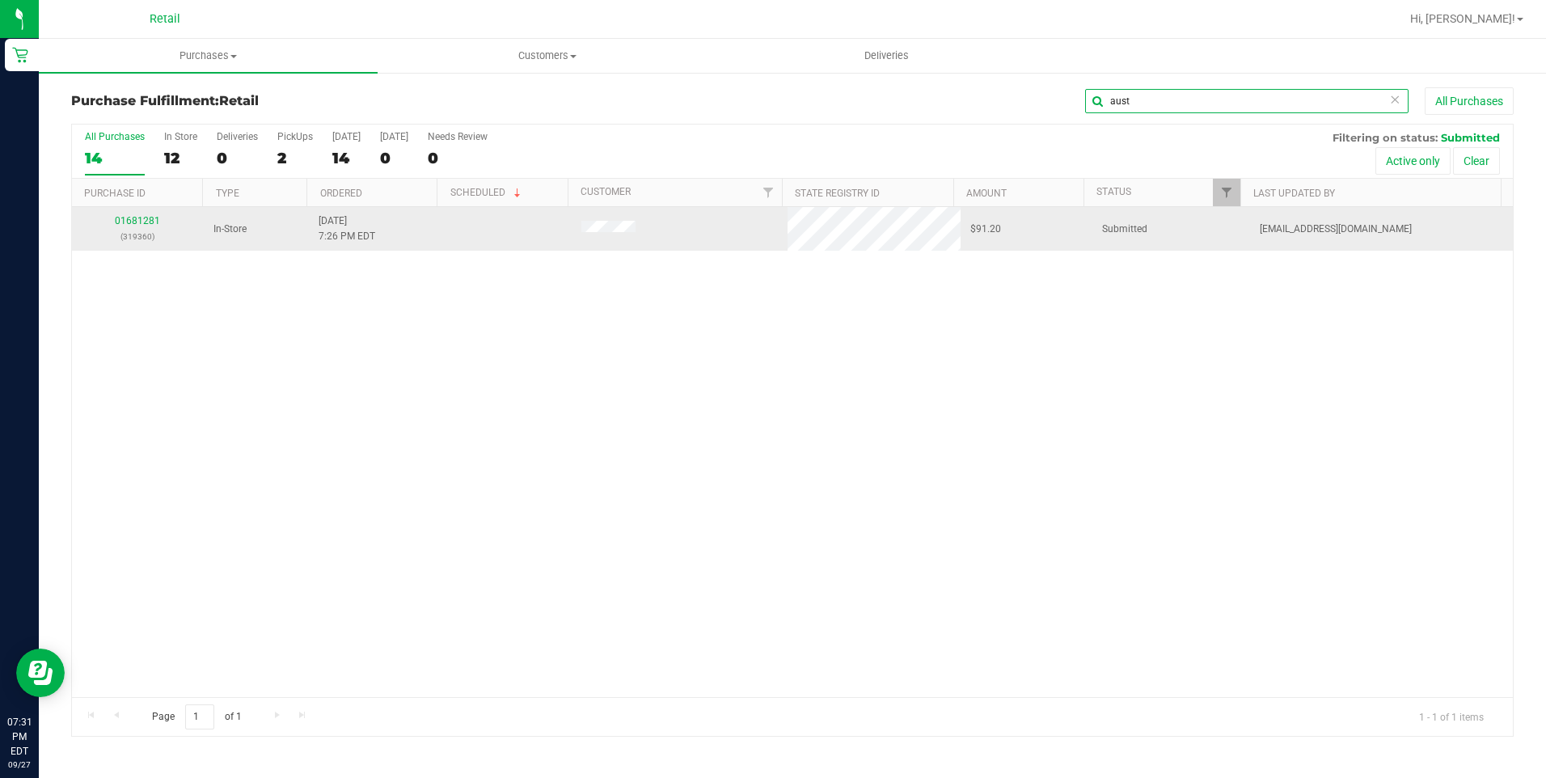
type input "aust"
click at [152, 214] on div "01681281 (319360)" at bounding box center [138, 229] width 112 height 31
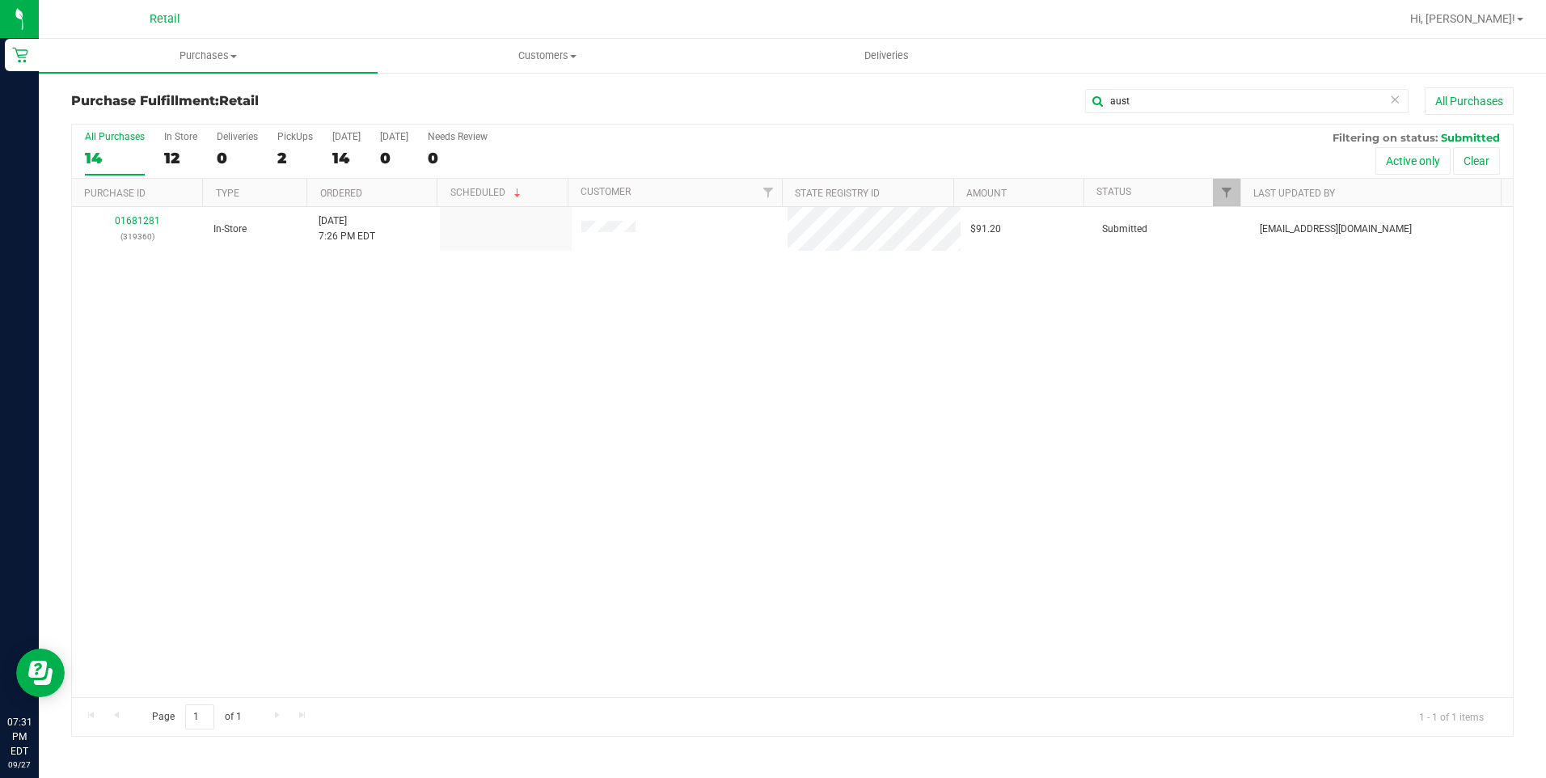
click at [152, 205] on th "Purchase ID" at bounding box center [137, 193] width 130 height 28
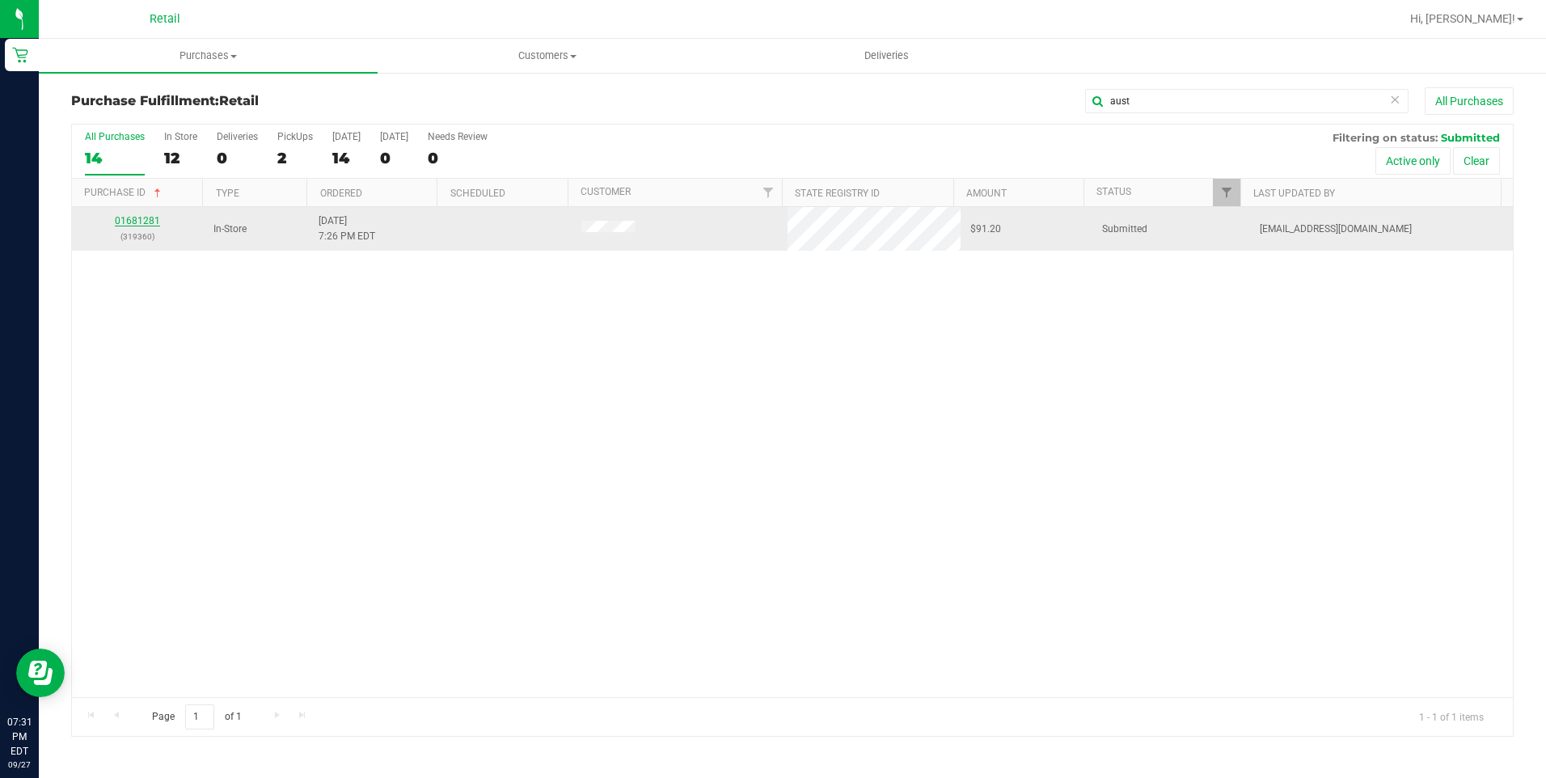
click at [144, 222] on link "01681281" at bounding box center [137, 220] width 45 height 11
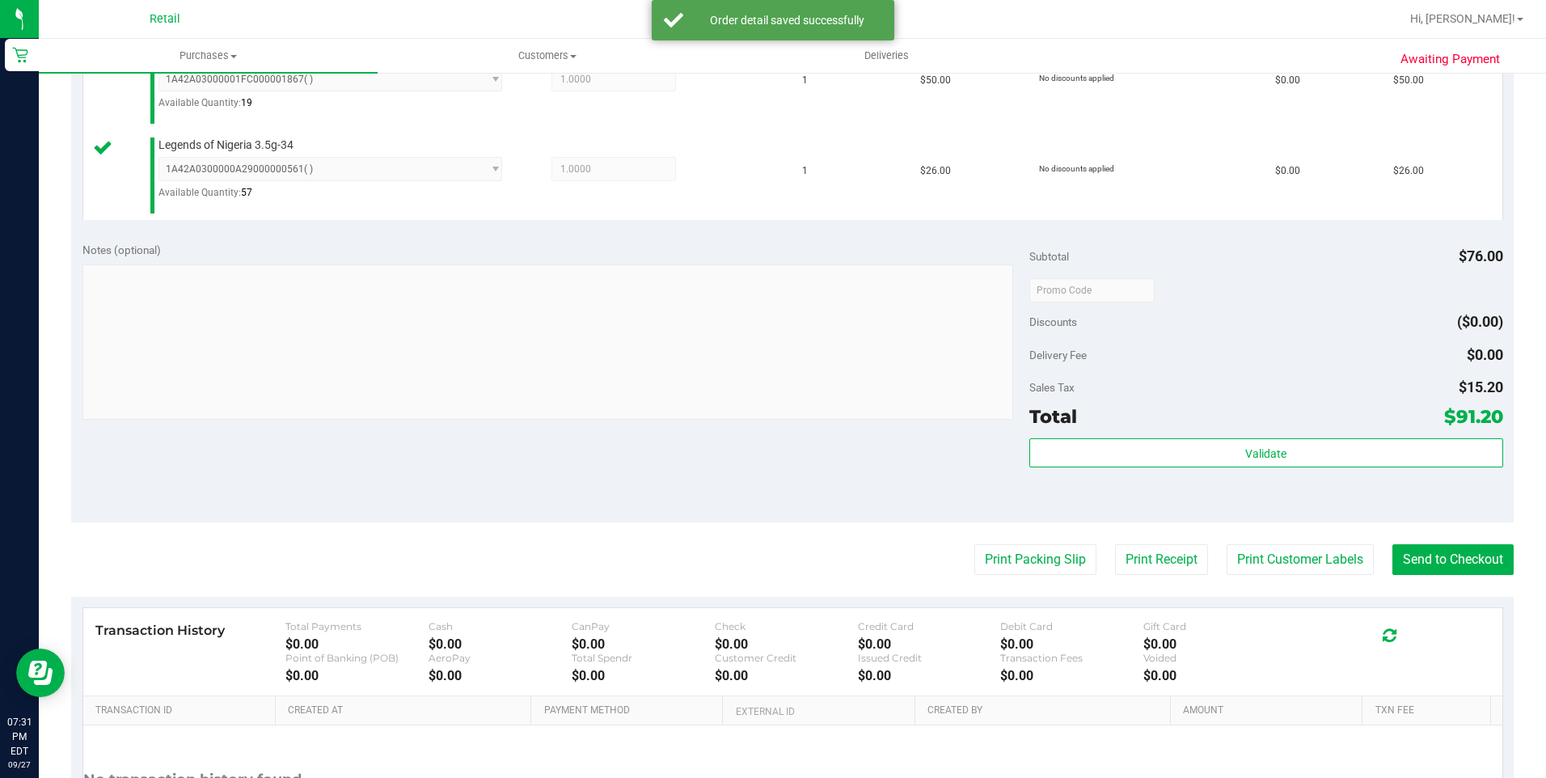
scroll to position [485, 0]
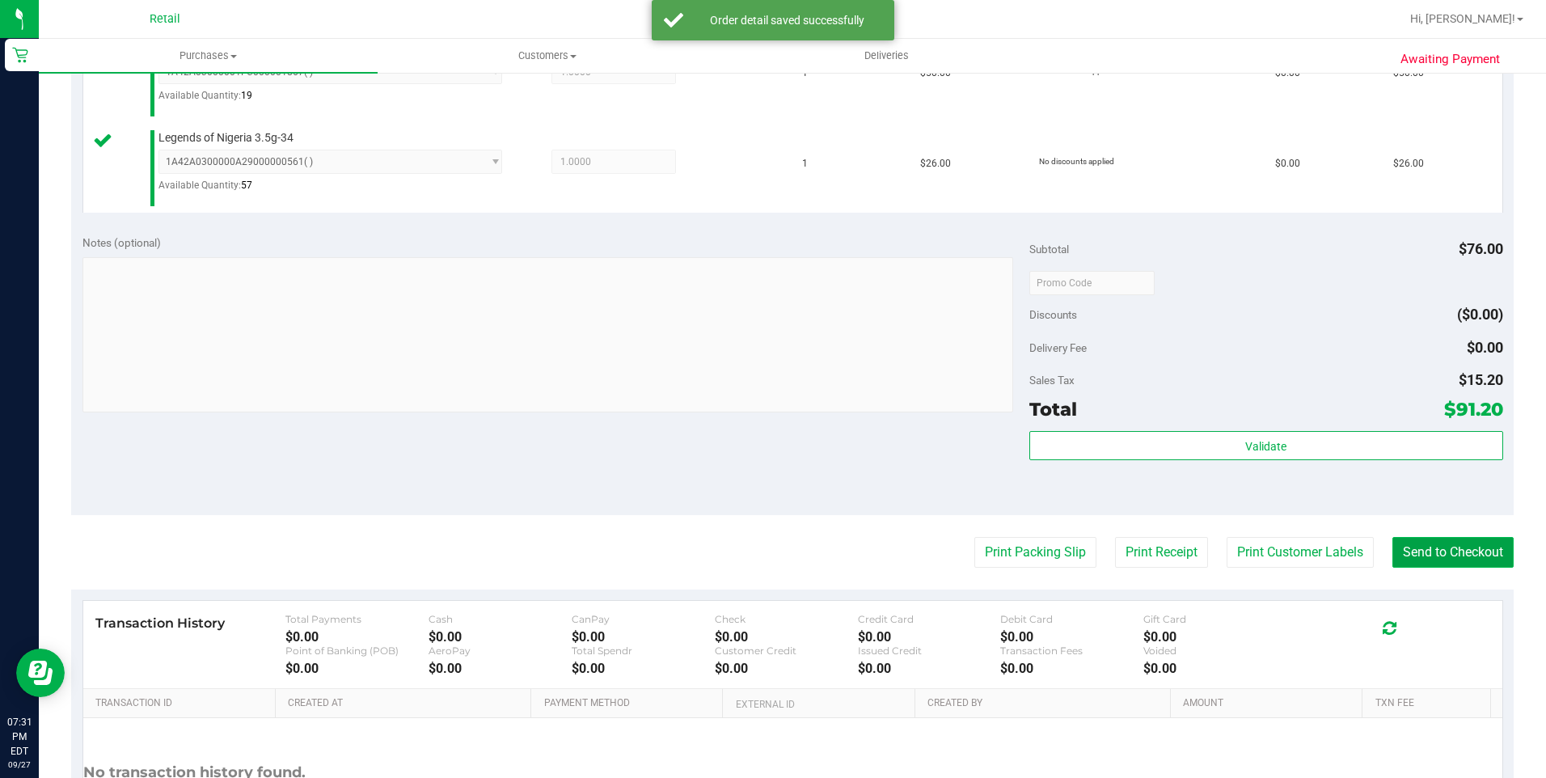
click at [1452, 545] on button "Send to Checkout" at bounding box center [1453, 552] width 121 height 31
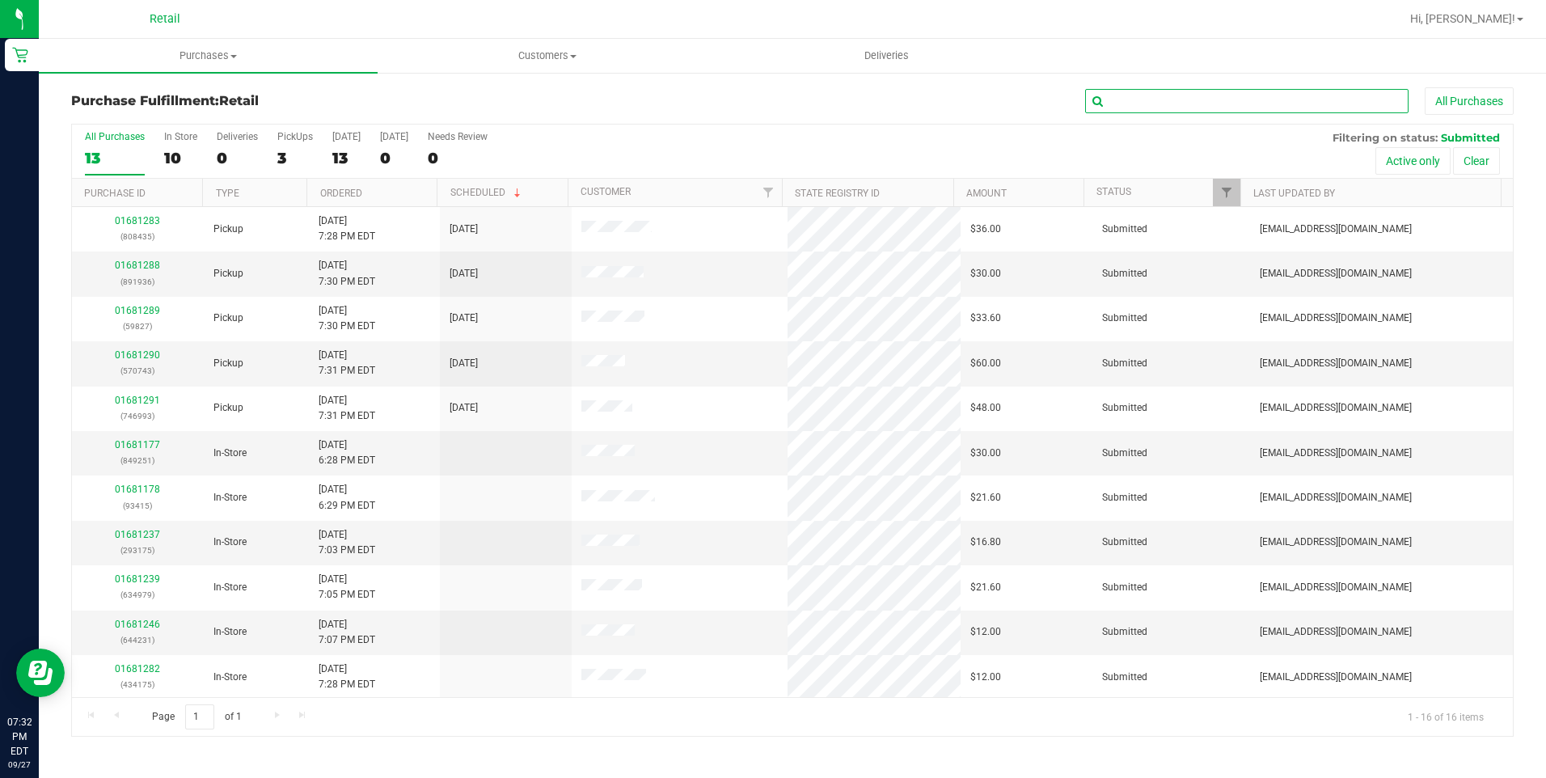
click at [1231, 93] on input "text" at bounding box center [1247, 101] width 324 height 24
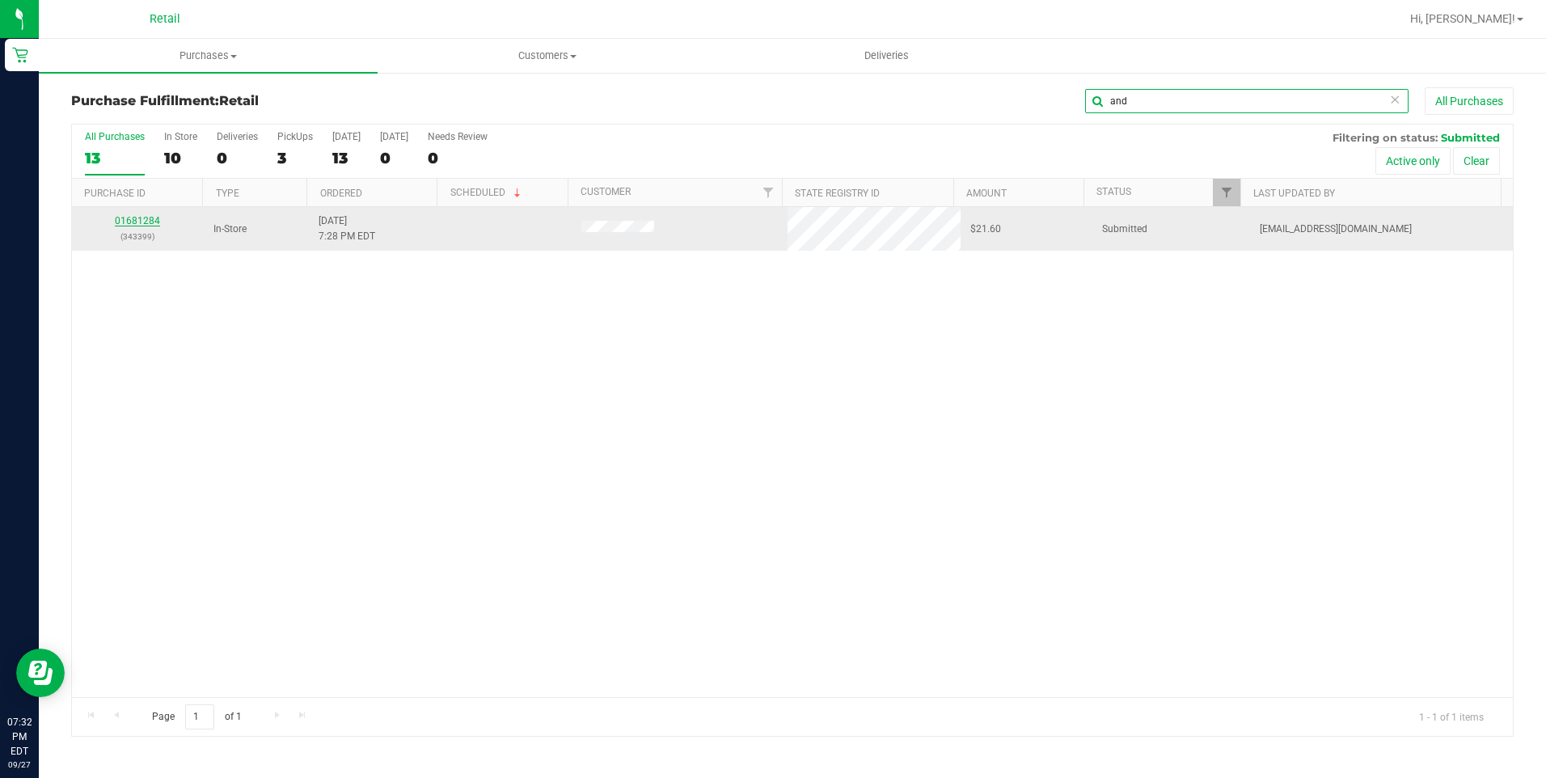
type input "and"
click at [142, 221] on link "01681284" at bounding box center [137, 220] width 45 height 11
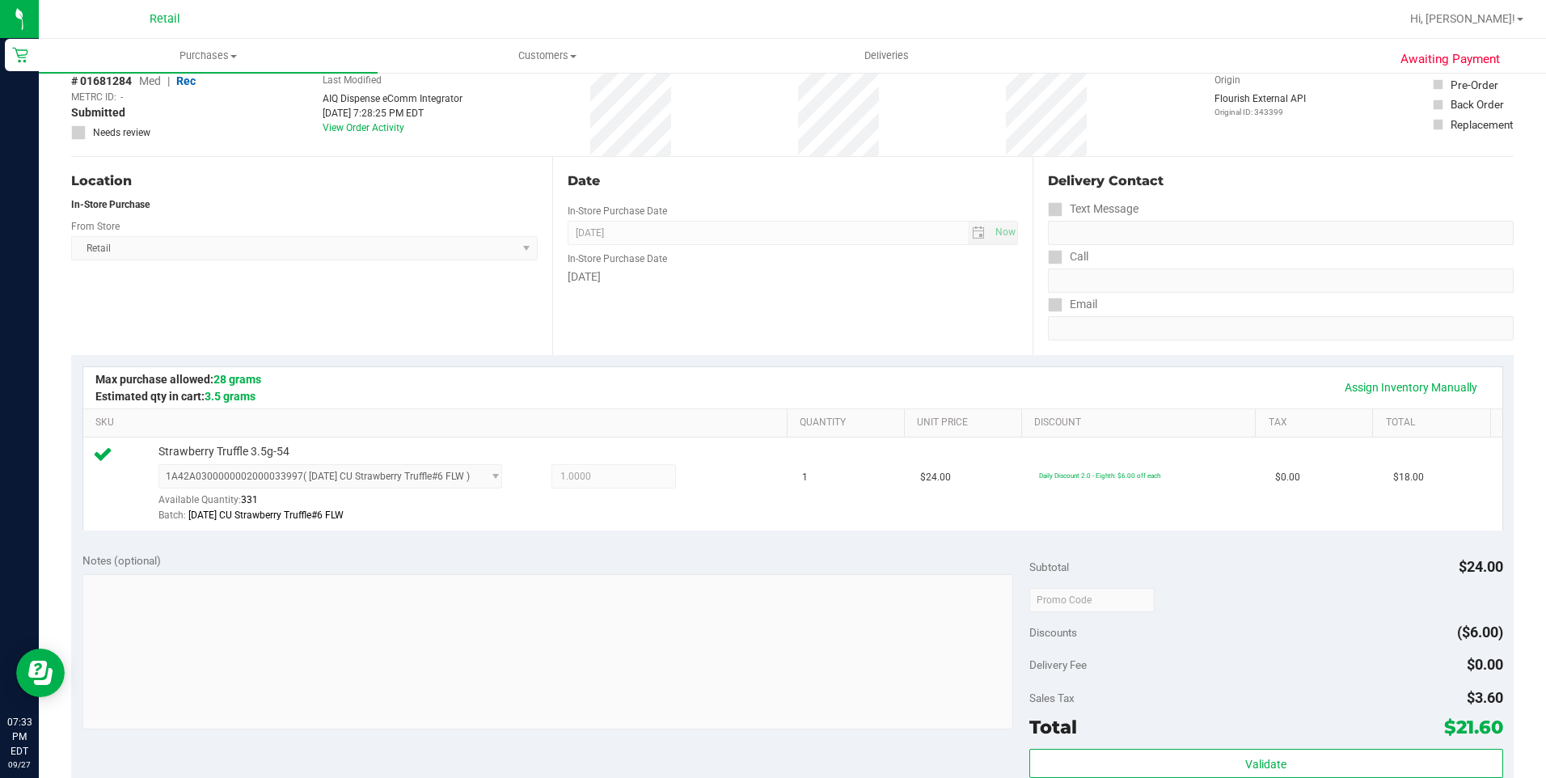
scroll to position [404, 0]
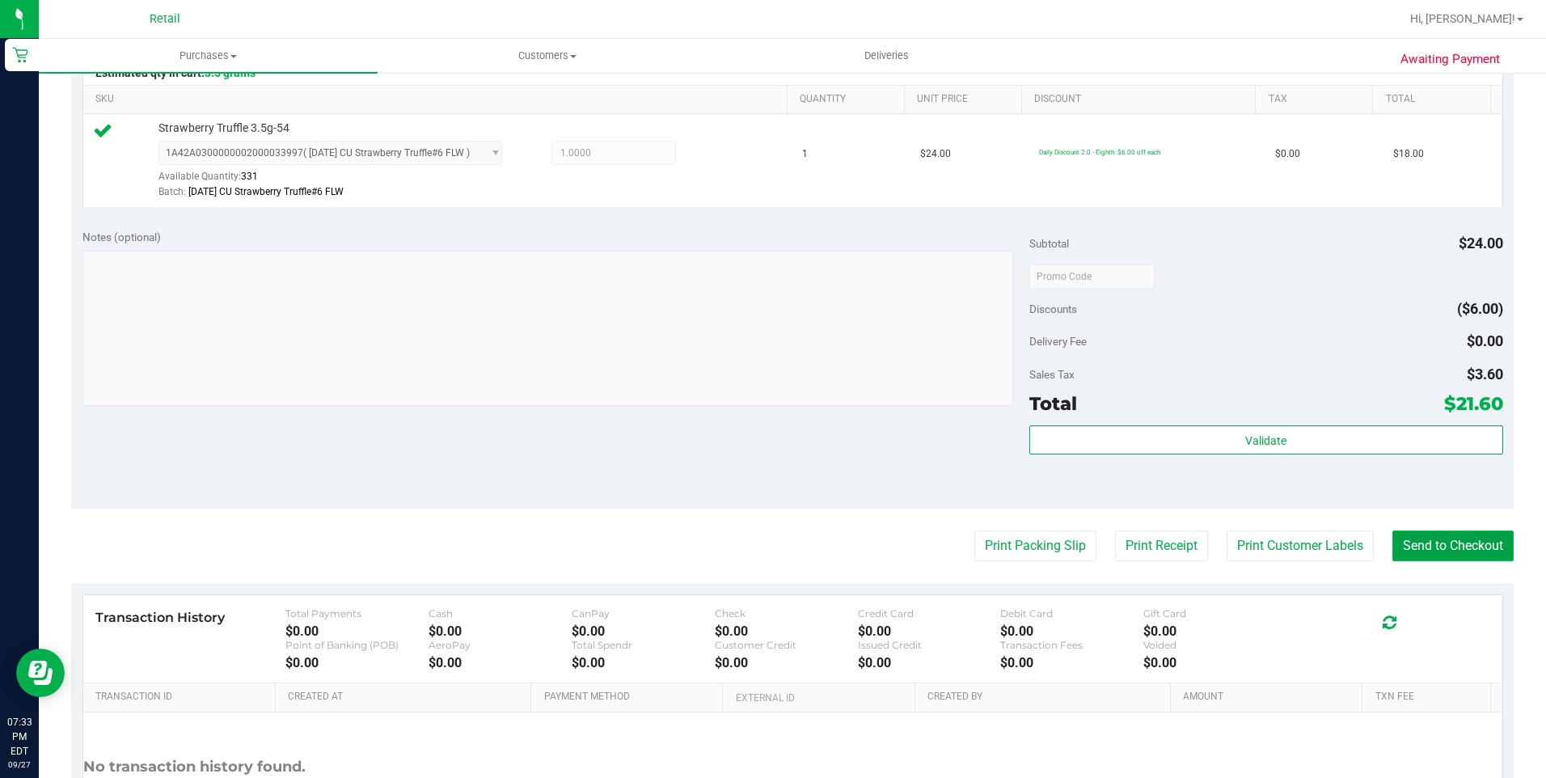
click at [1438, 534] on button "Send to Checkout" at bounding box center [1453, 546] width 121 height 31
